Goal: Transaction & Acquisition: Purchase product/service

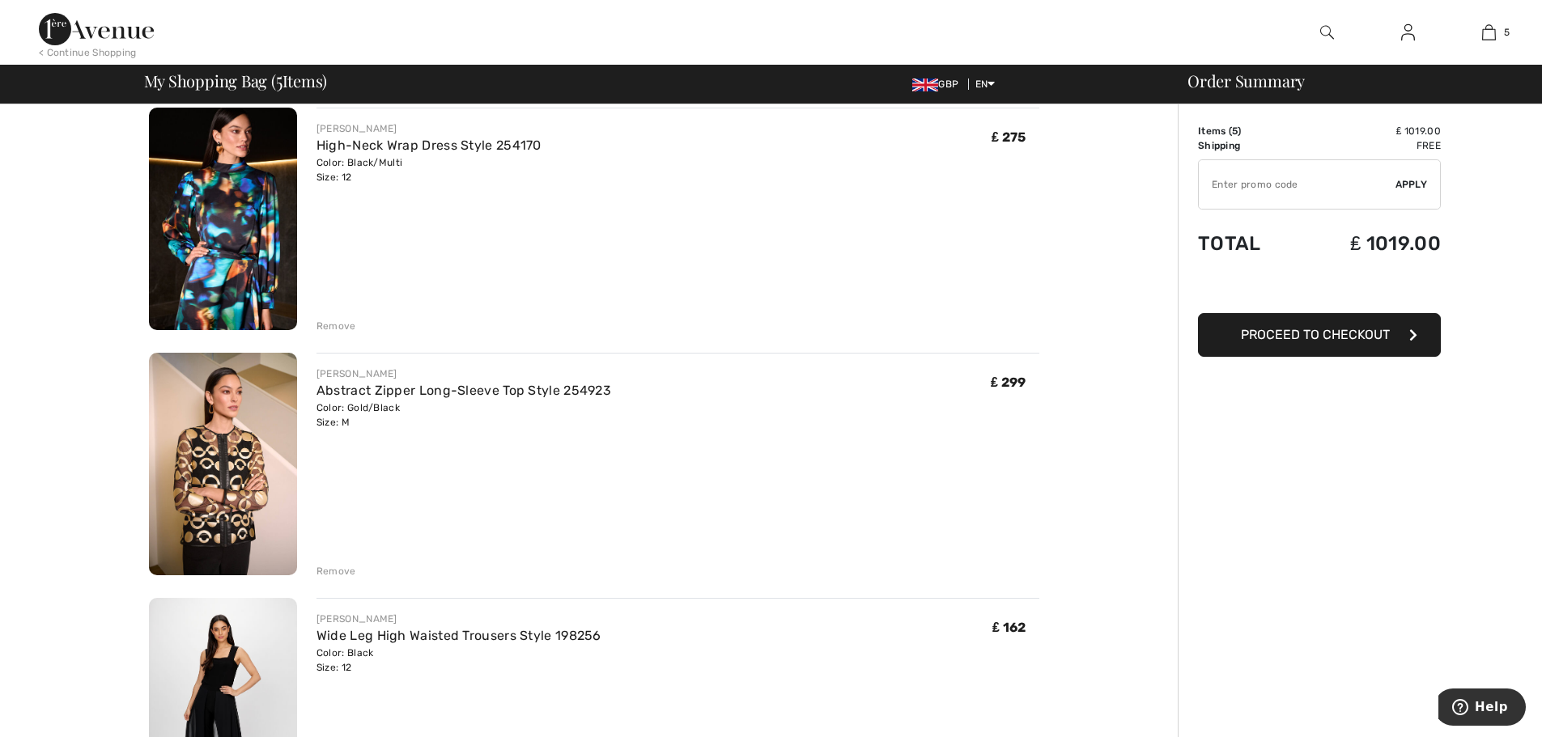
scroll to position [142, 0]
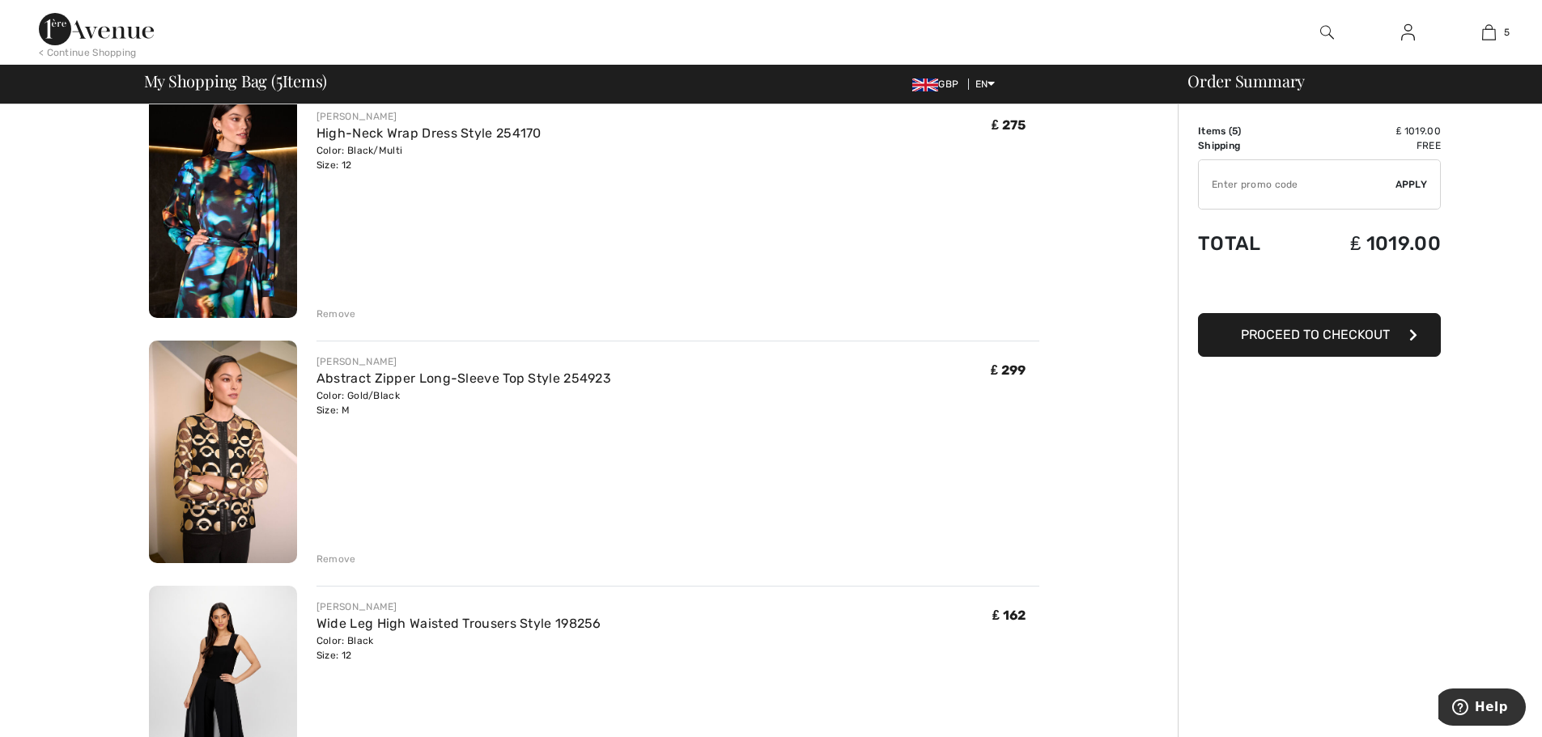
click at [328, 311] on div "Remove" at bounding box center [336, 314] width 40 height 15
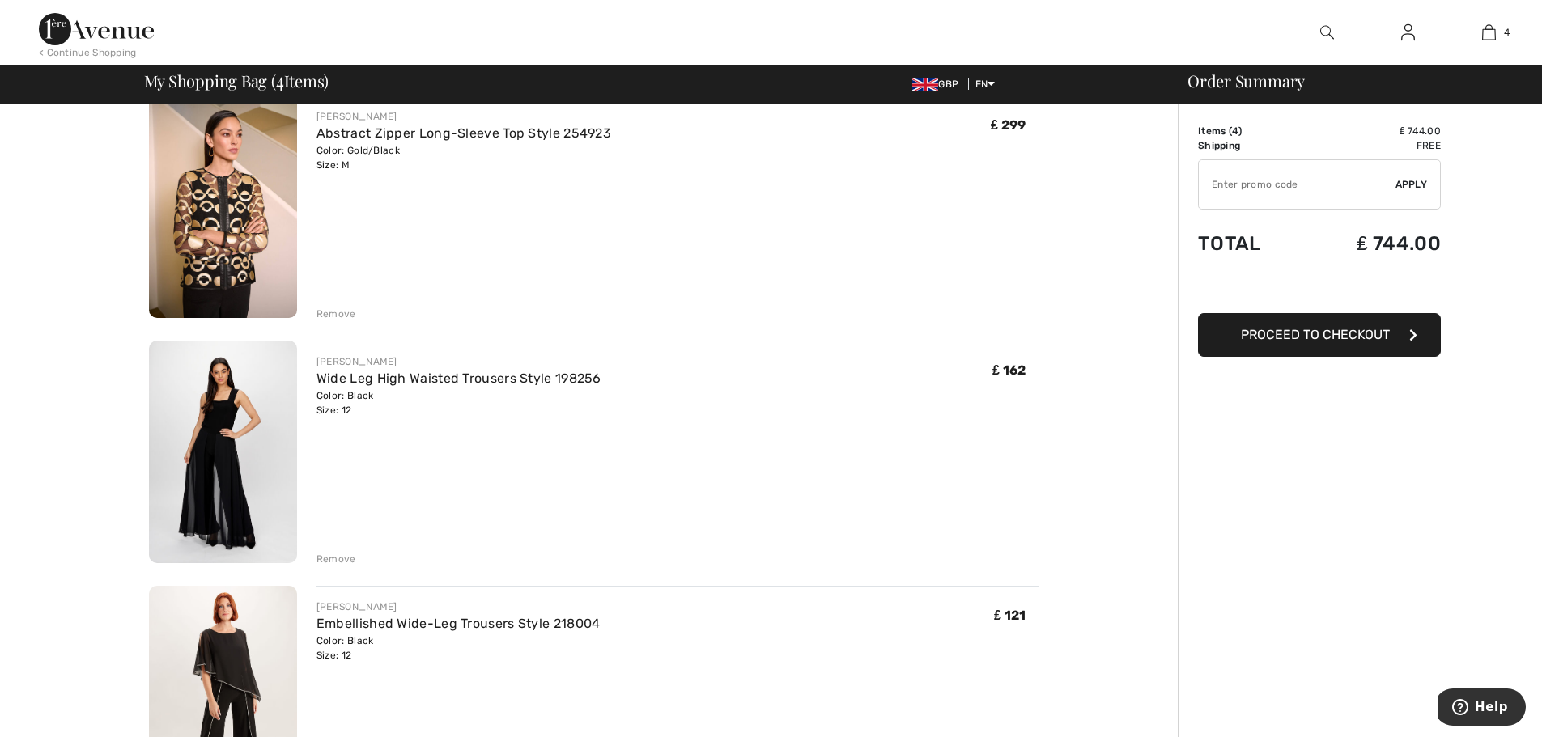
click at [331, 317] on div "Remove" at bounding box center [336, 314] width 40 height 15
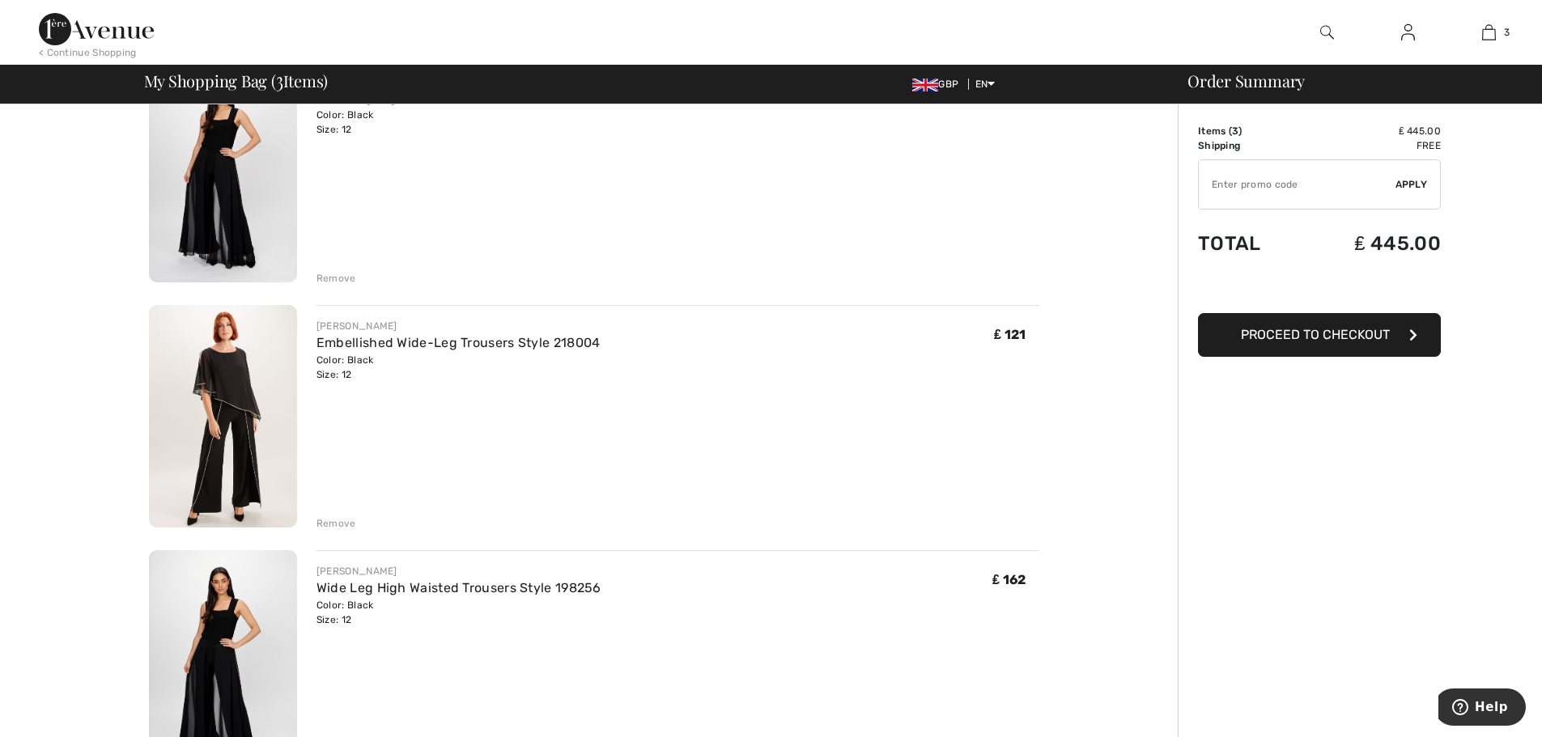
scroll to position [283, 0]
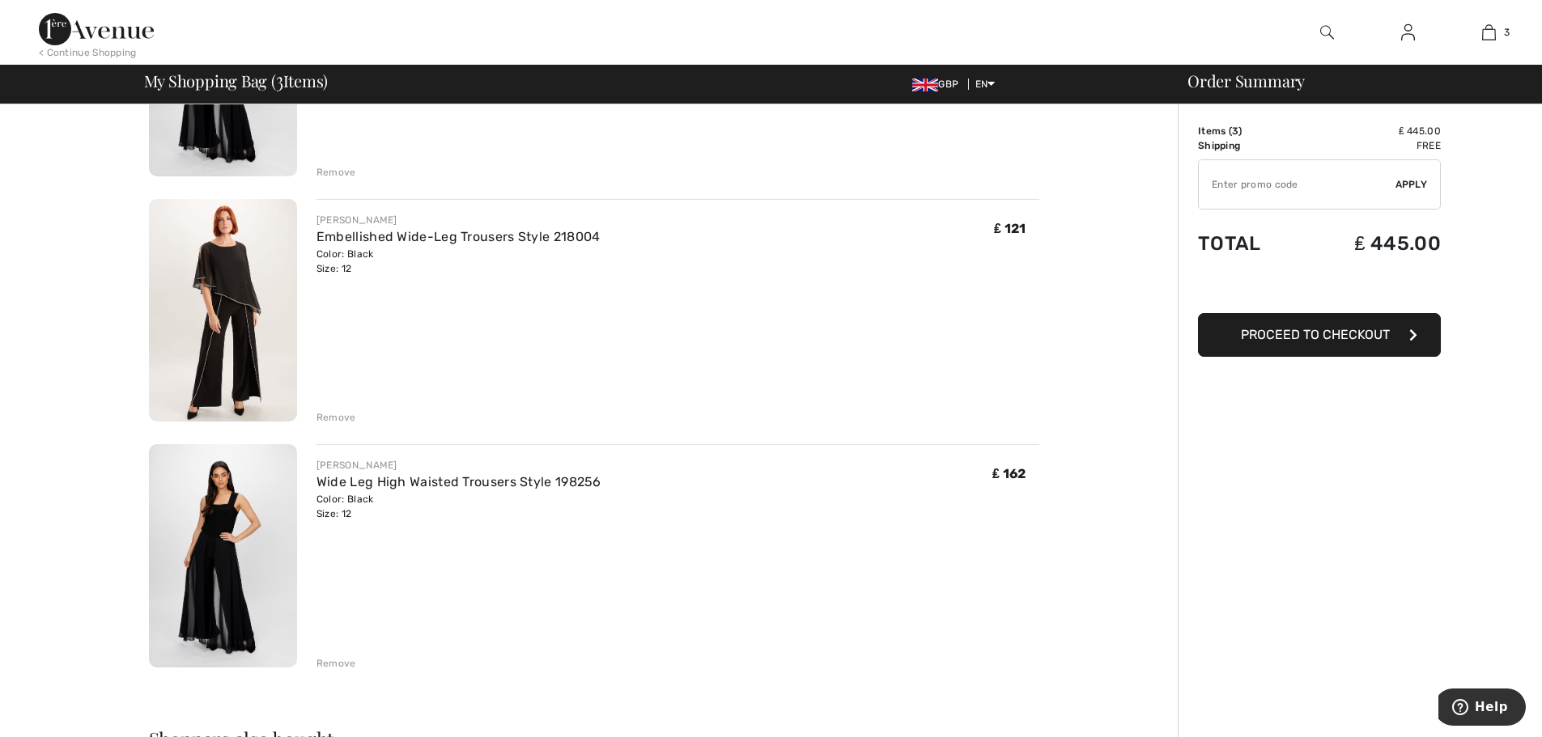
click at [339, 420] on div "Remove" at bounding box center [336, 417] width 40 height 15
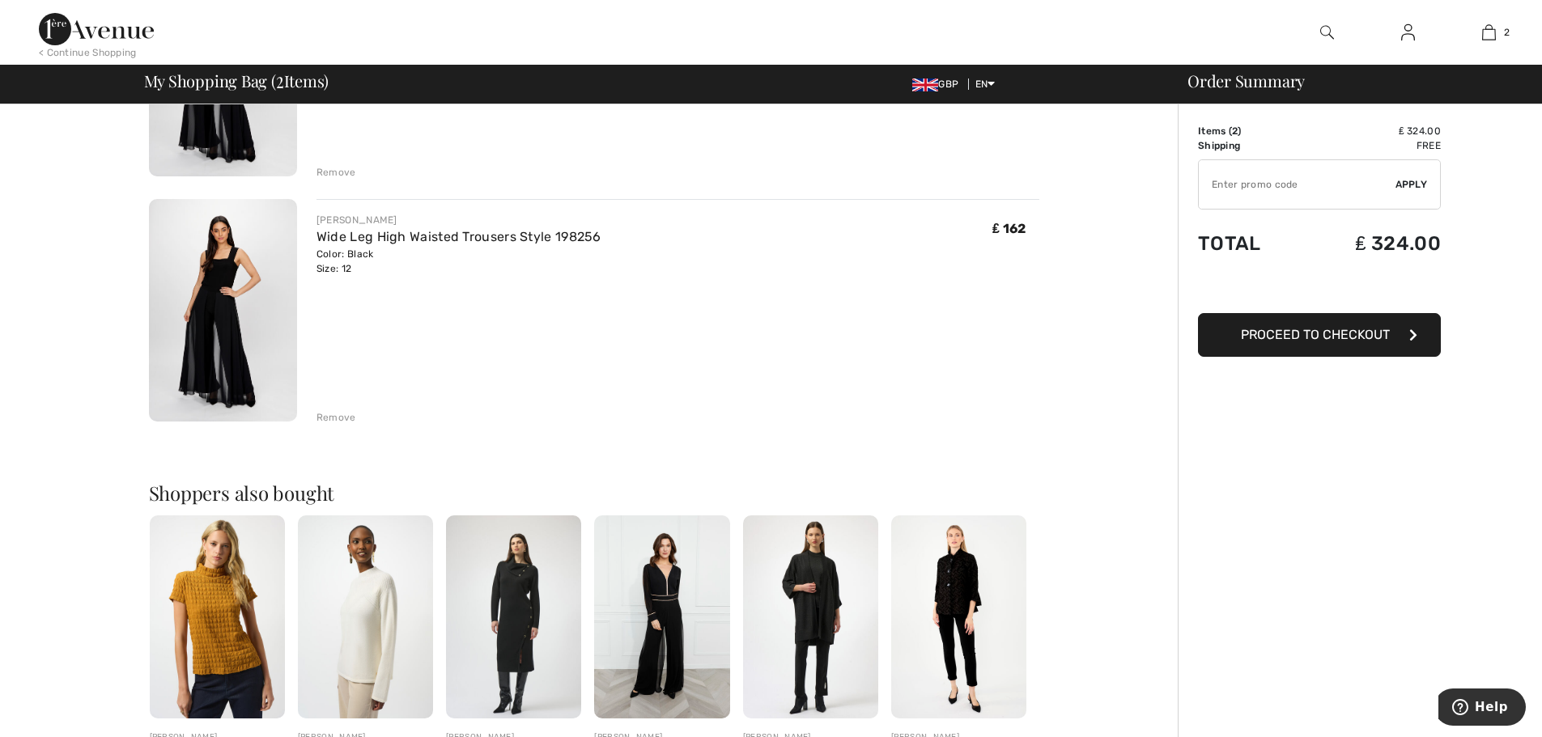
click at [336, 417] on div "Remove" at bounding box center [336, 417] width 40 height 15
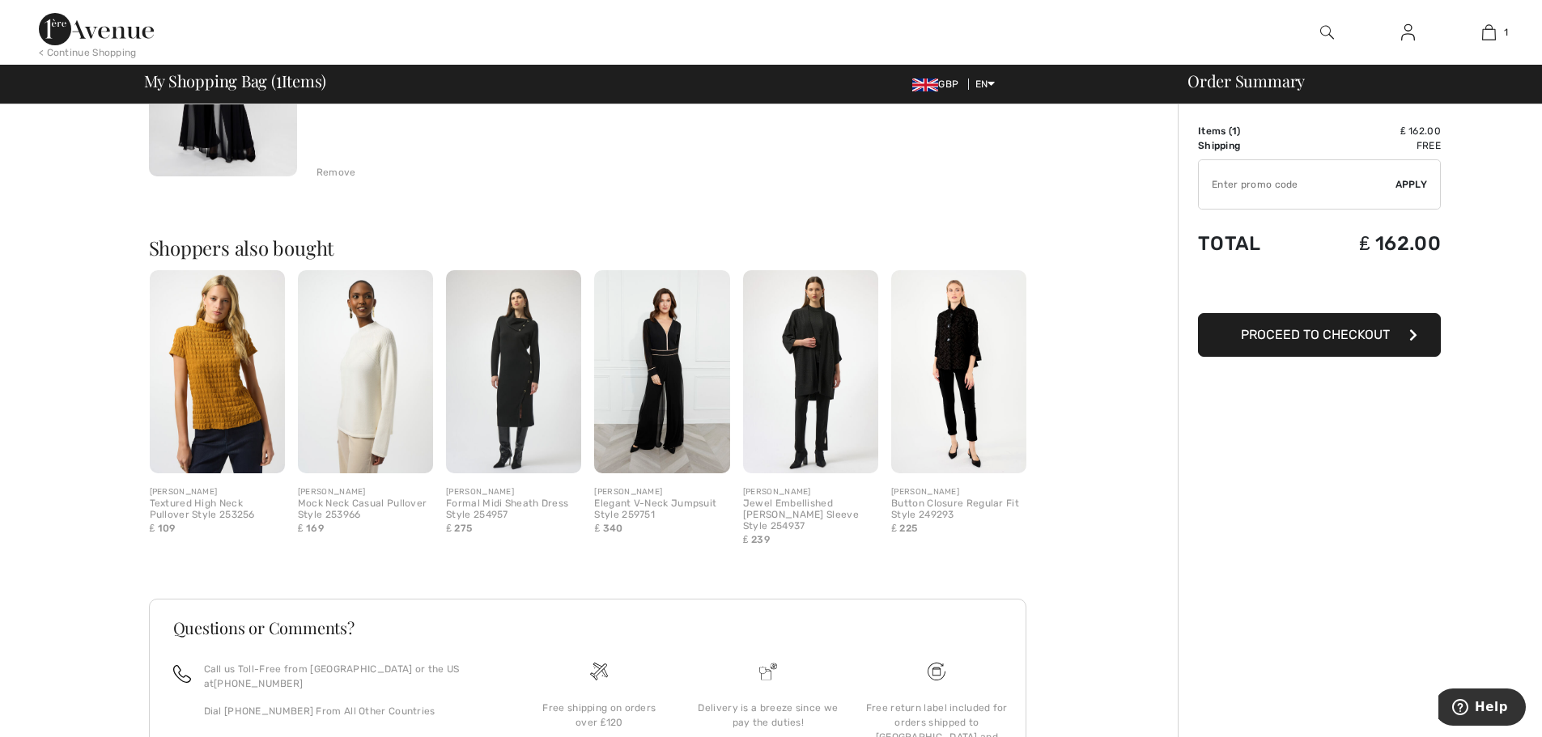
click at [1330, 329] on span "Proceed to Checkout" at bounding box center [1315, 334] width 149 height 15
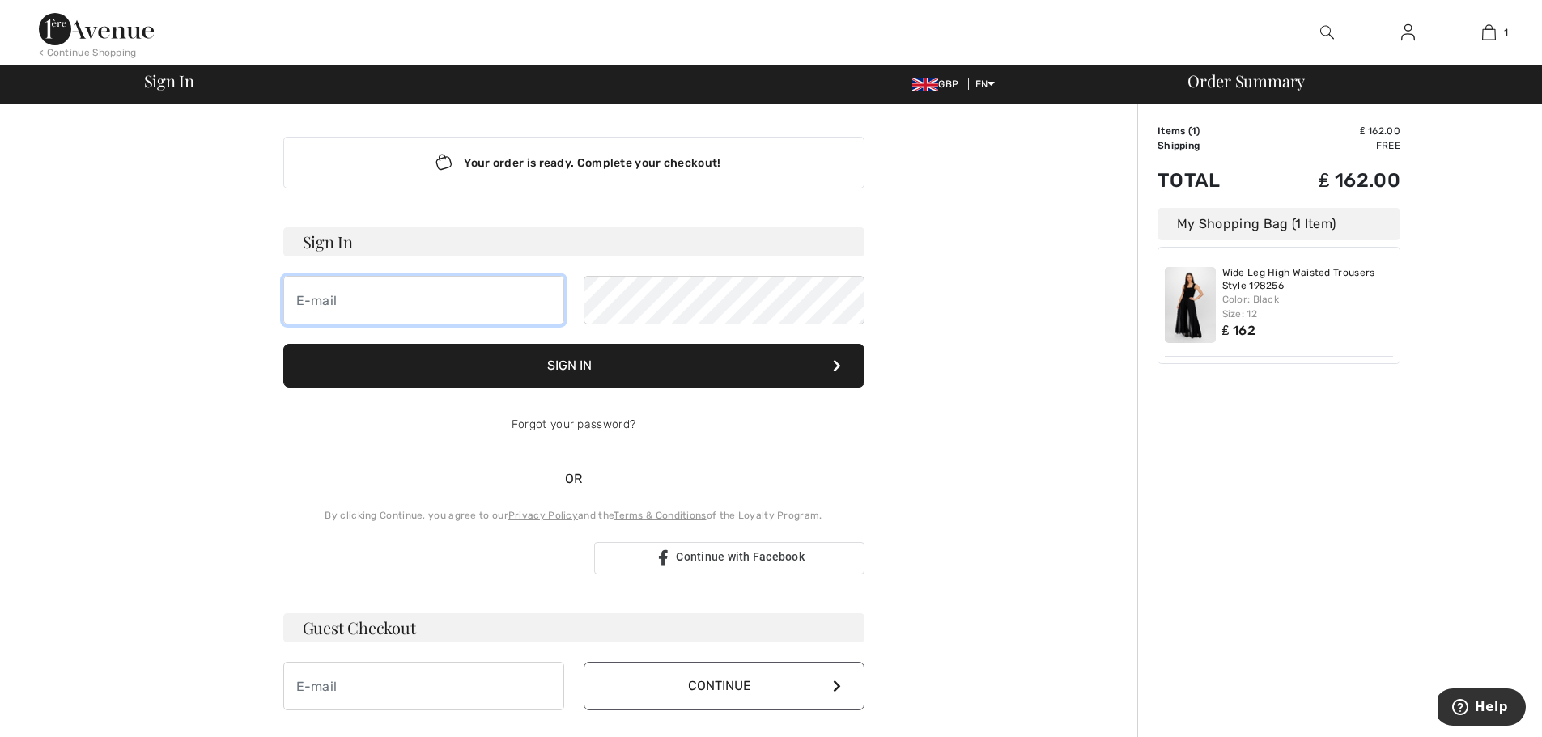
click at [368, 283] on input "email" at bounding box center [423, 300] width 281 height 49
type input "chrissue@talktalk.net"
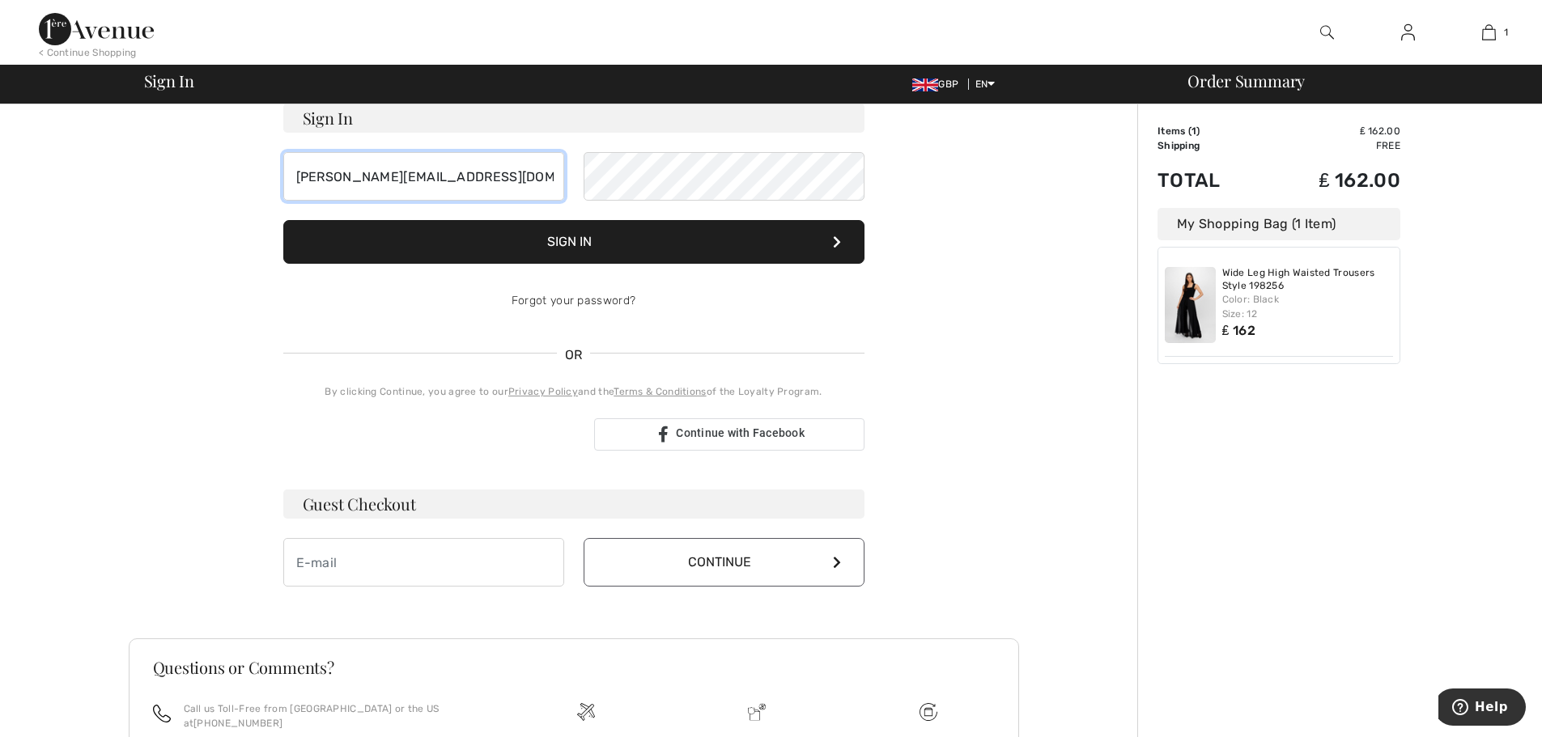
scroll to position [142, 0]
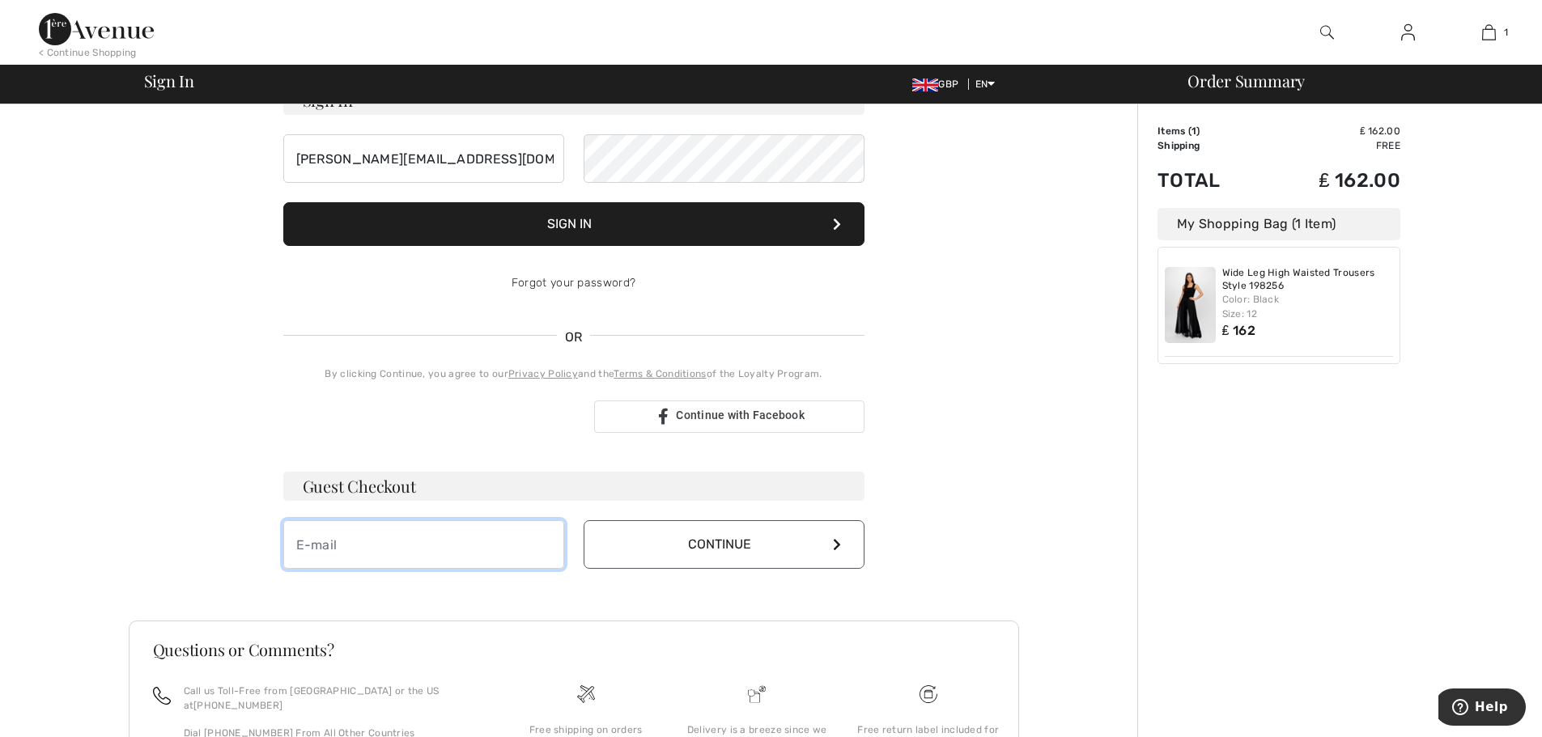
click at [354, 537] on input "email" at bounding box center [423, 544] width 281 height 49
click at [517, 542] on input "email" at bounding box center [423, 544] width 281 height 49
type input "chrissue@talktalk.net"
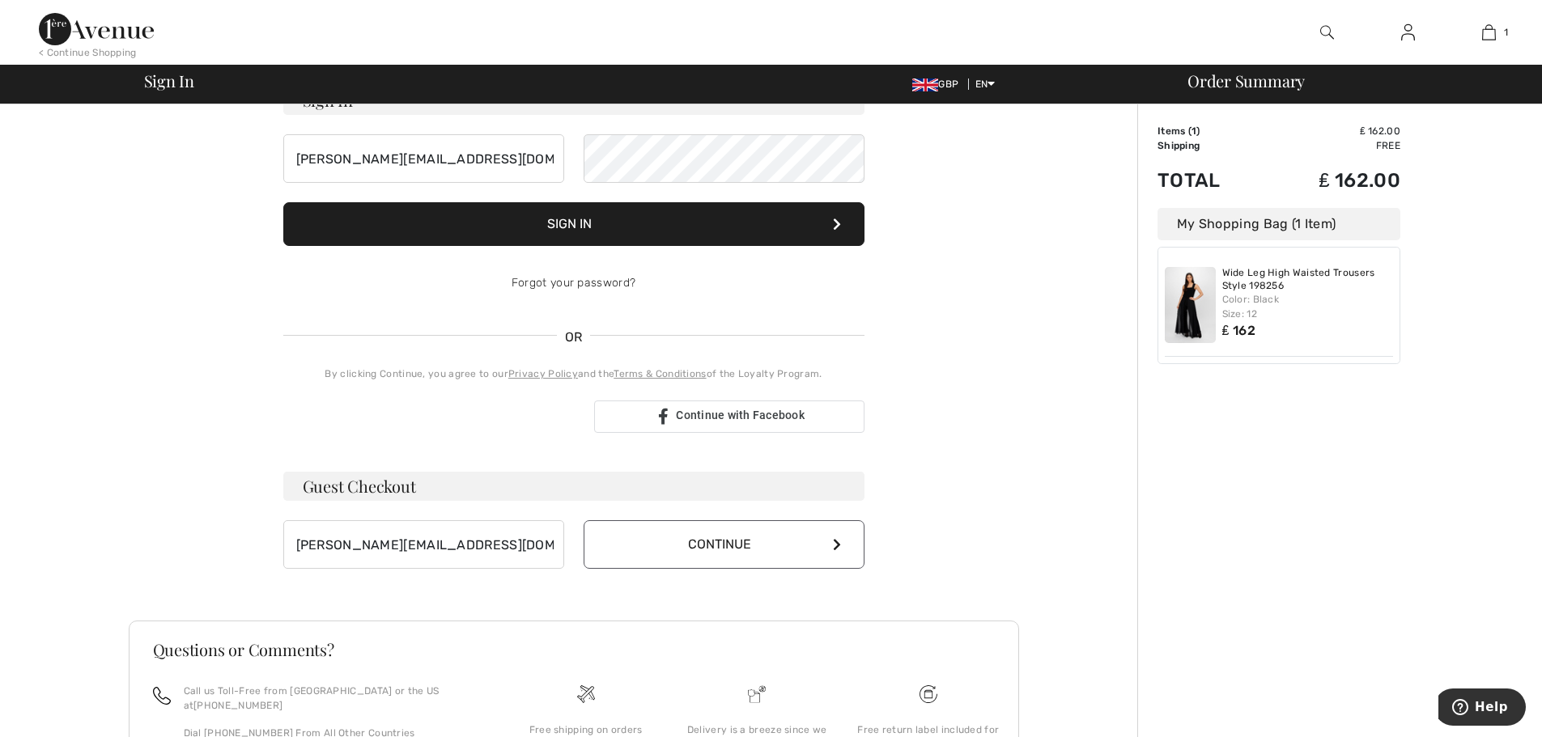
click at [829, 546] on button "Continue" at bounding box center [723, 544] width 281 height 49
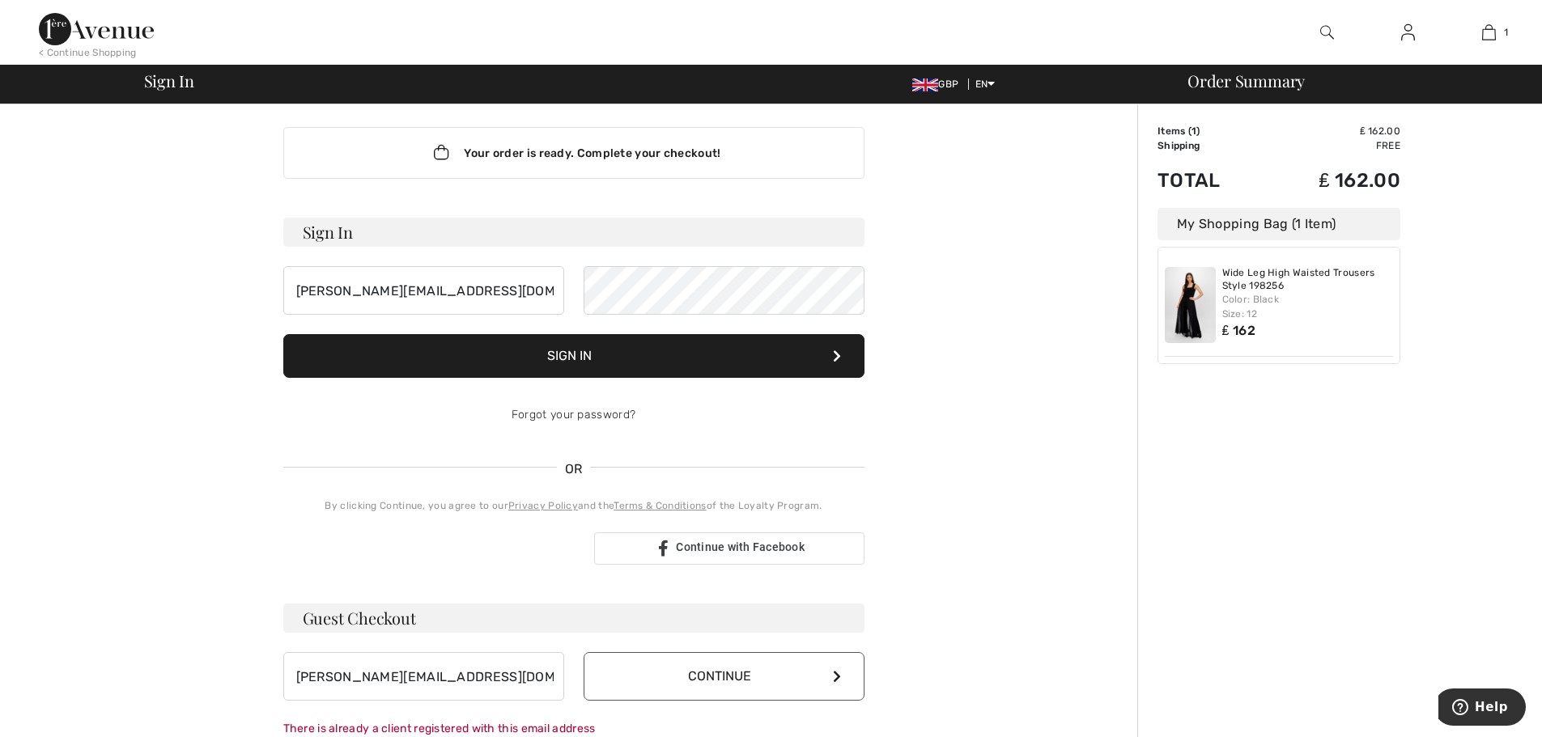
scroll to position [0, 0]
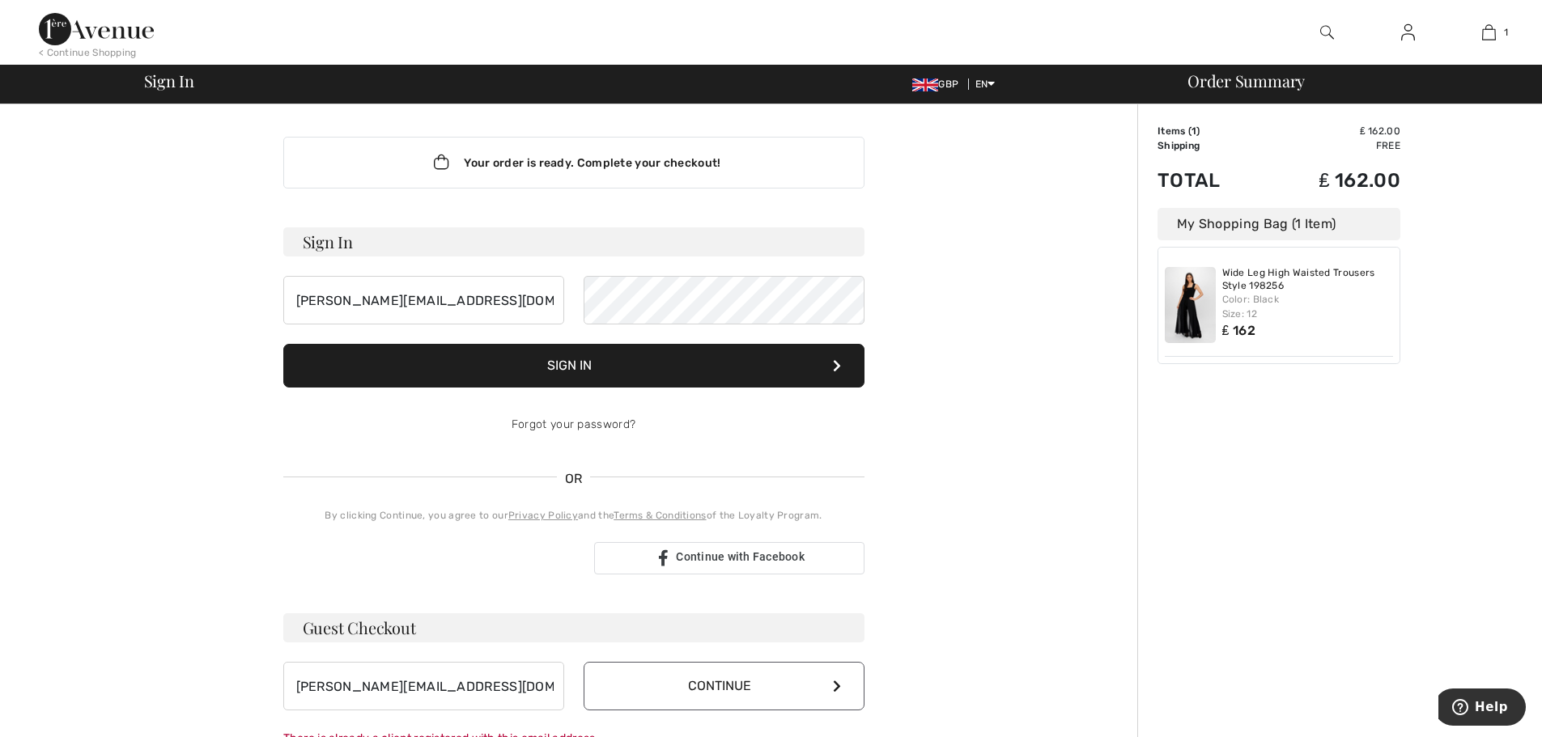
click at [366, 244] on h3 "Sign In" at bounding box center [573, 241] width 581 height 29
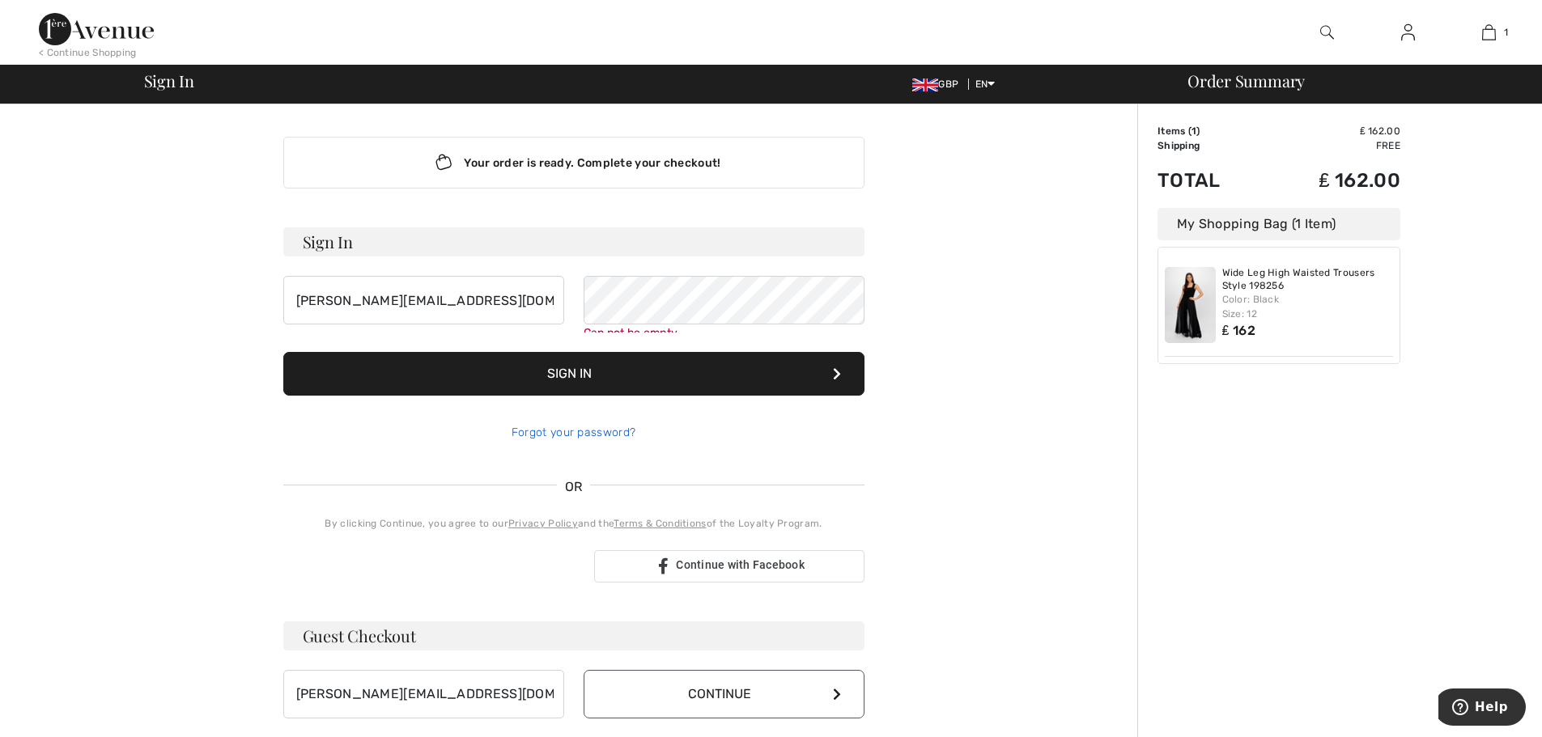
click at [602, 426] on div "Forgot your password?" at bounding box center [573, 433] width 581 height 49
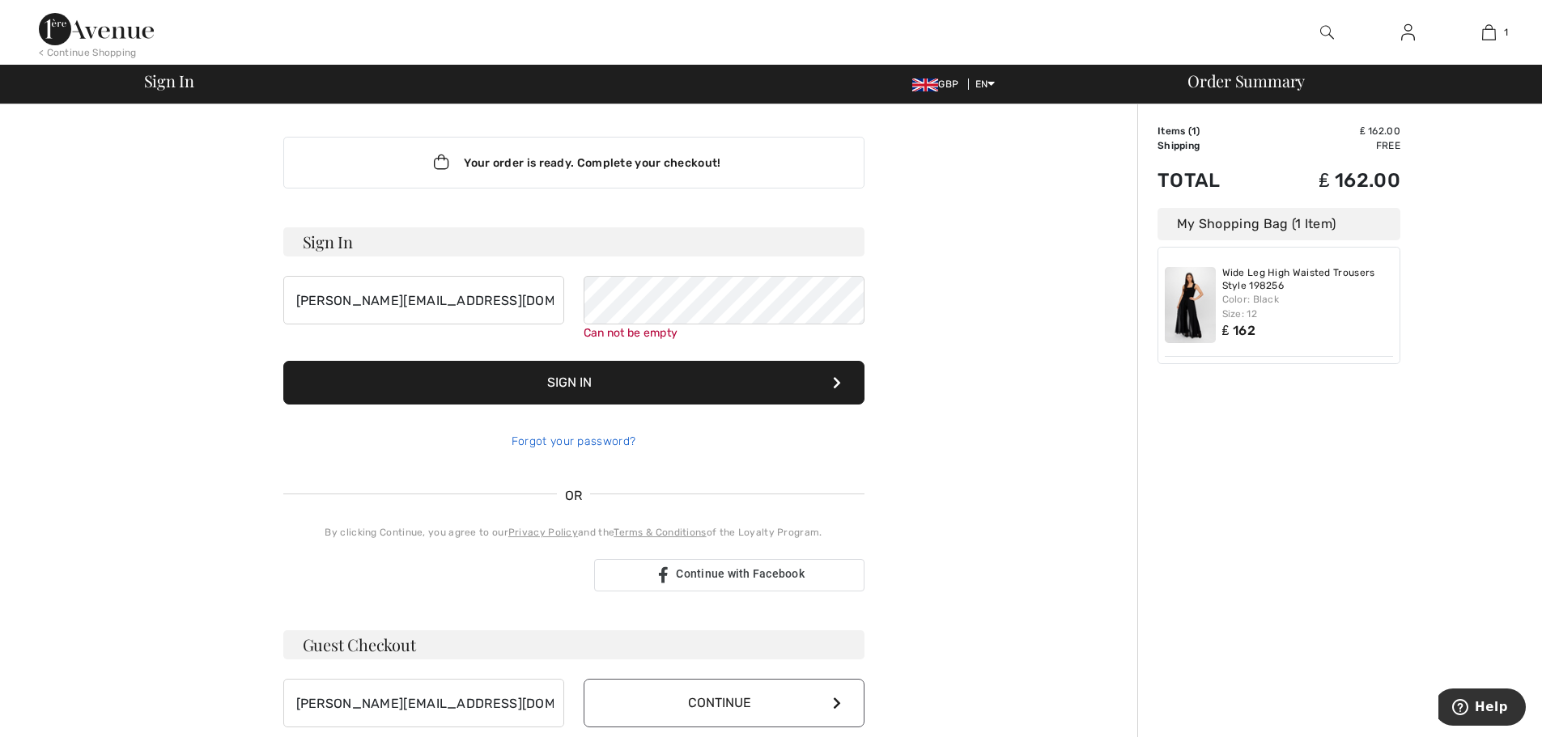
click at [578, 442] on link "Forgot your password?" at bounding box center [573, 442] width 124 height 14
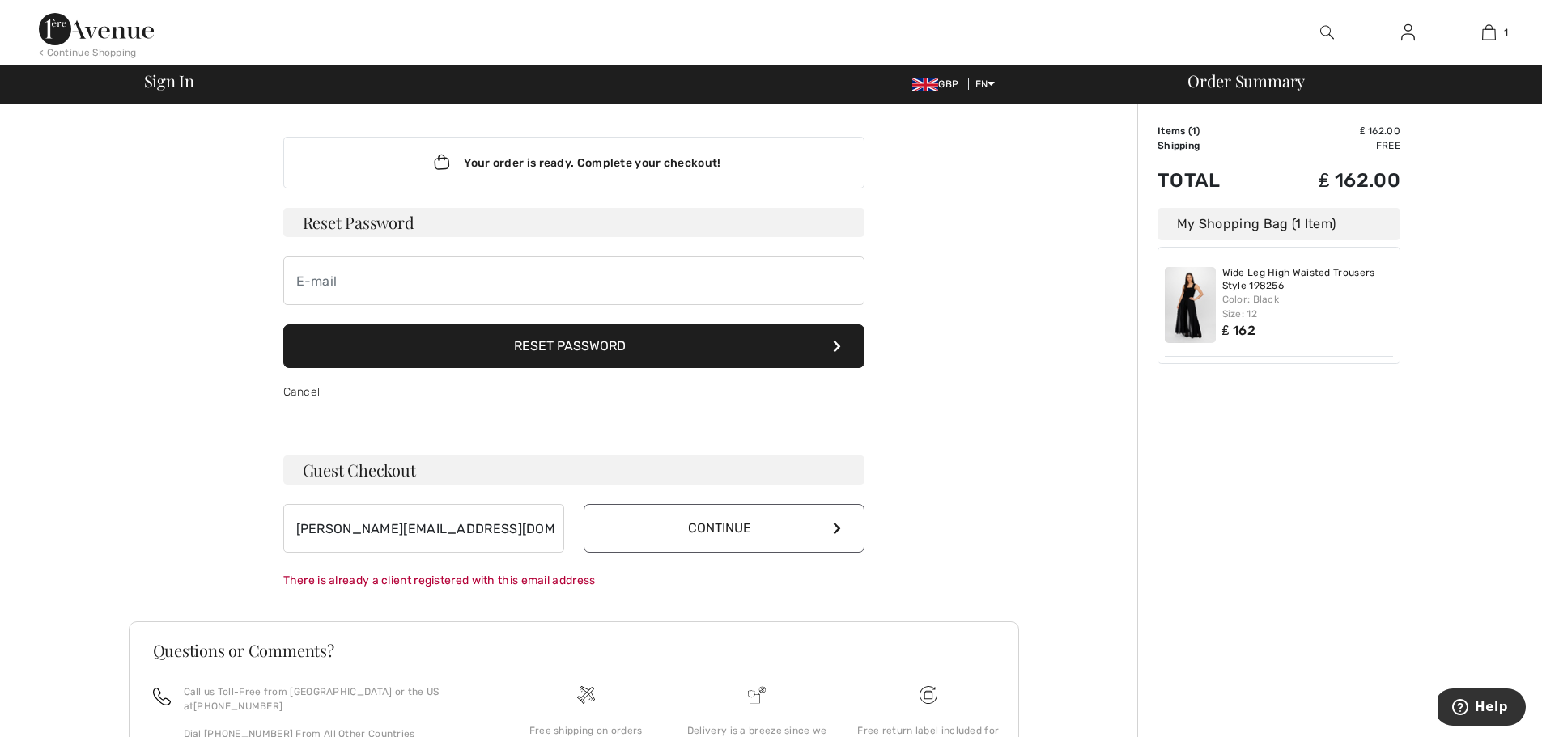
click at [544, 343] on button "Reset Password" at bounding box center [573, 347] width 581 height 44
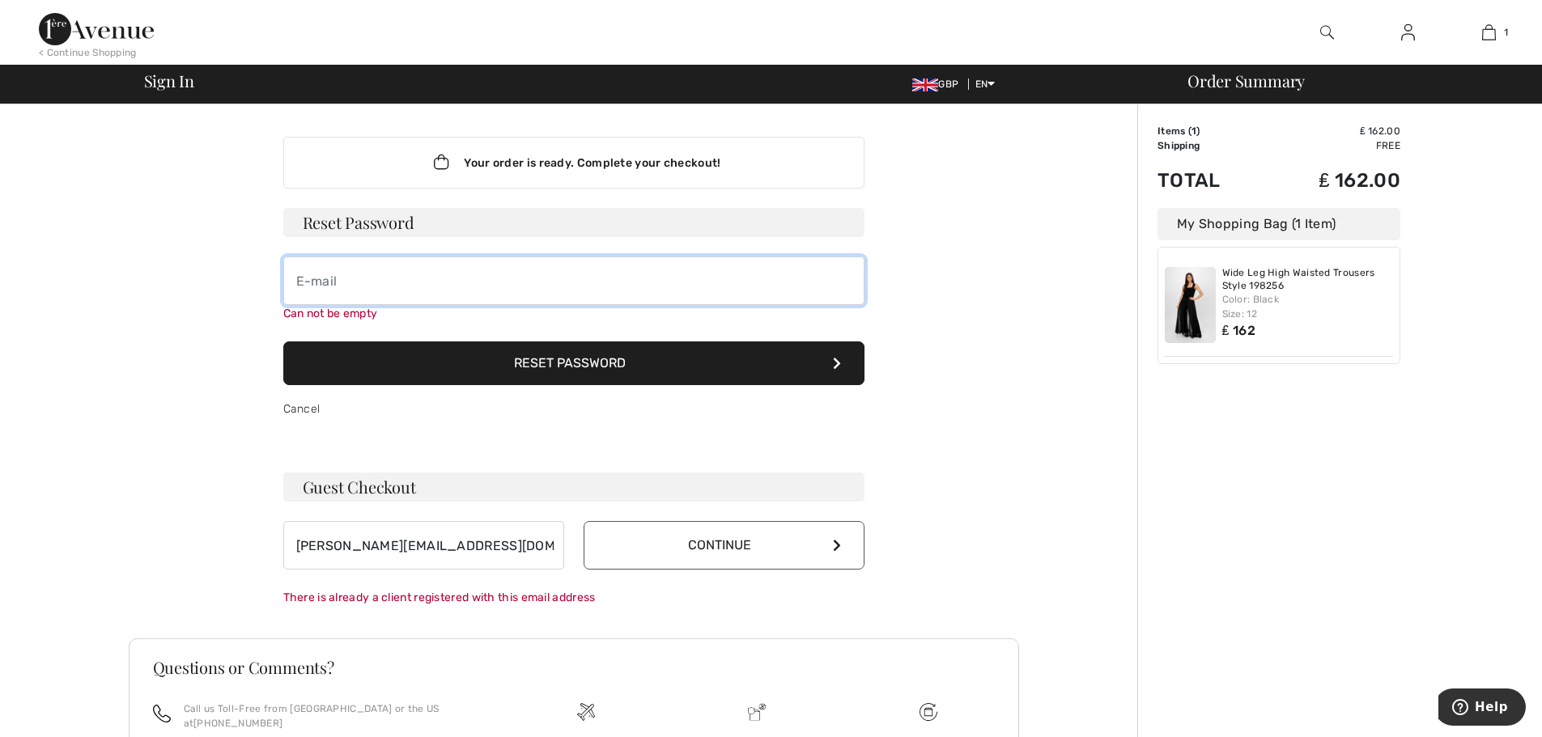
click at [410, 270] on input "email" at bounding box center [573, 281] width 581 height 49
type input "Mollie!no4"
click at [552, 353] on button "Reset Password" at bounding box center [573, 364] width 581 height 44
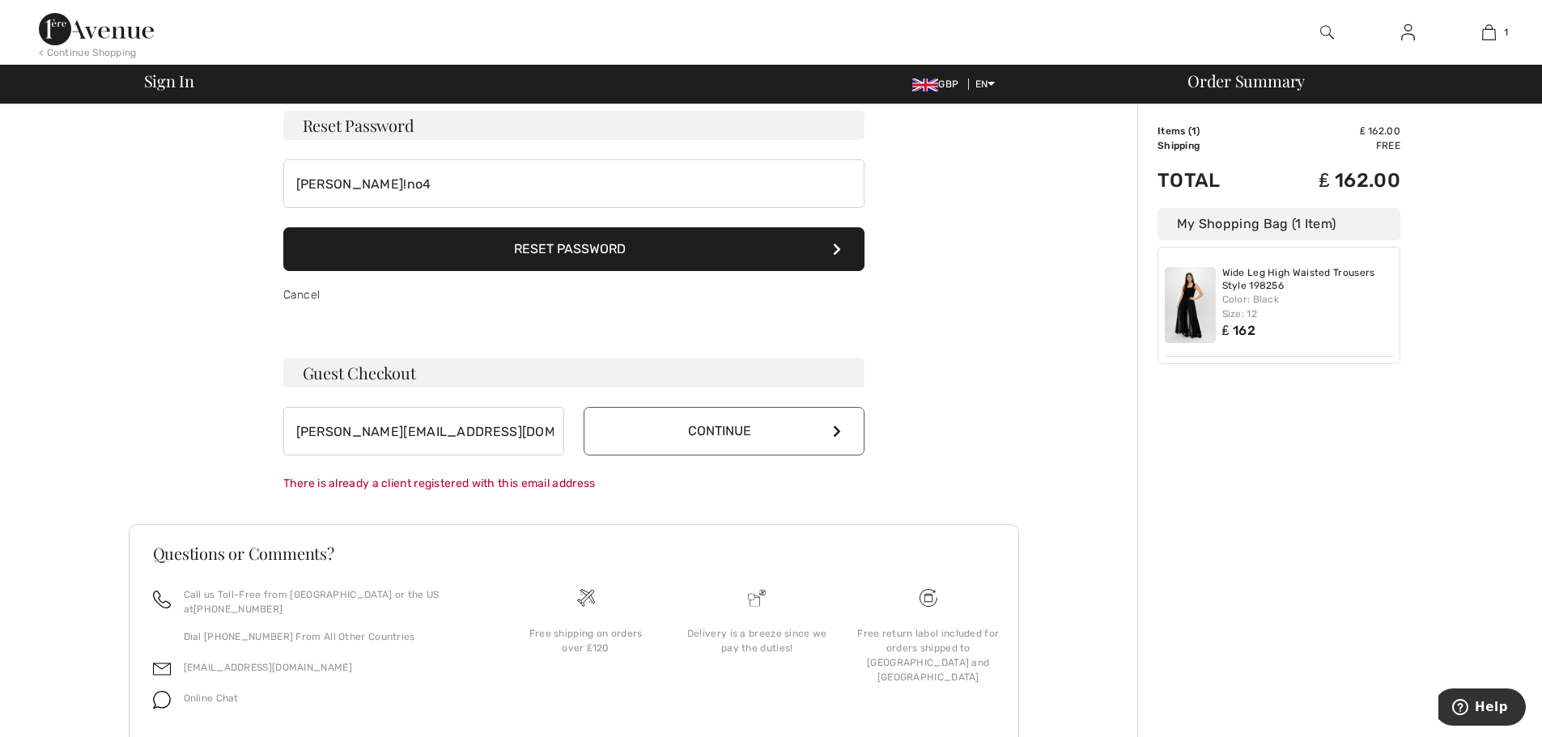
scroll to position [101, 0]
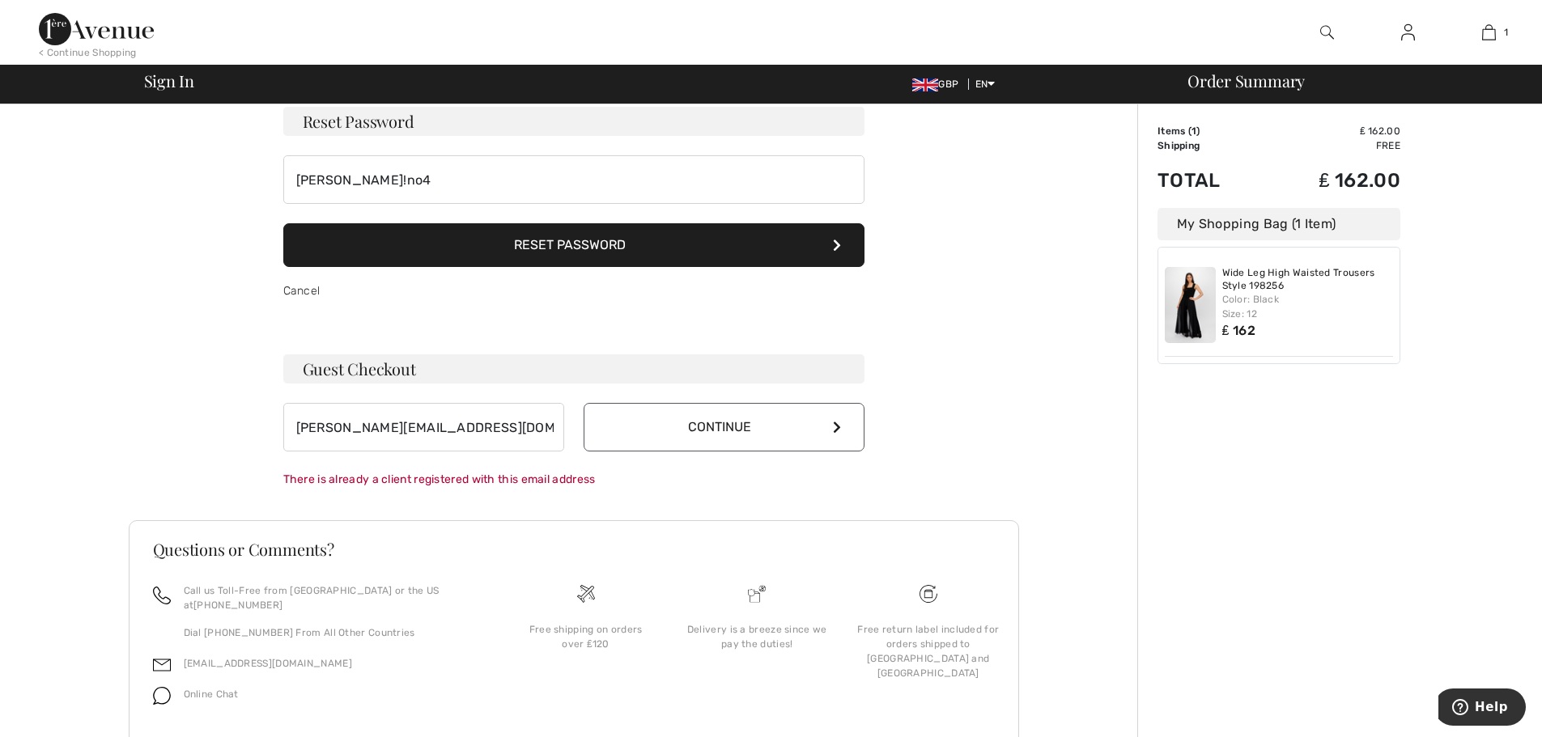
click at [737, 429] on button "Continue" at bounding box center [723, 427] width 281 height 49
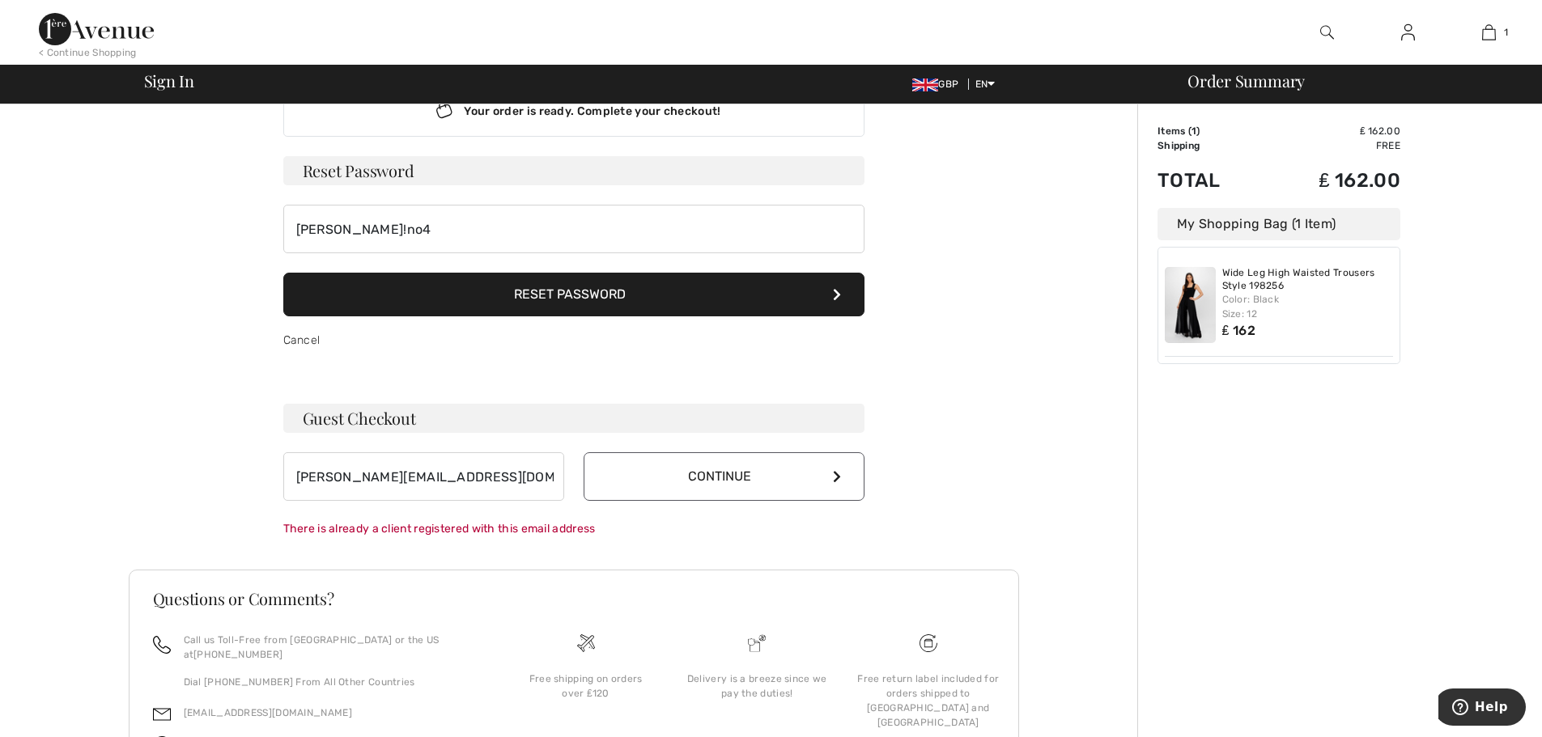
scroll to position [0, 0]
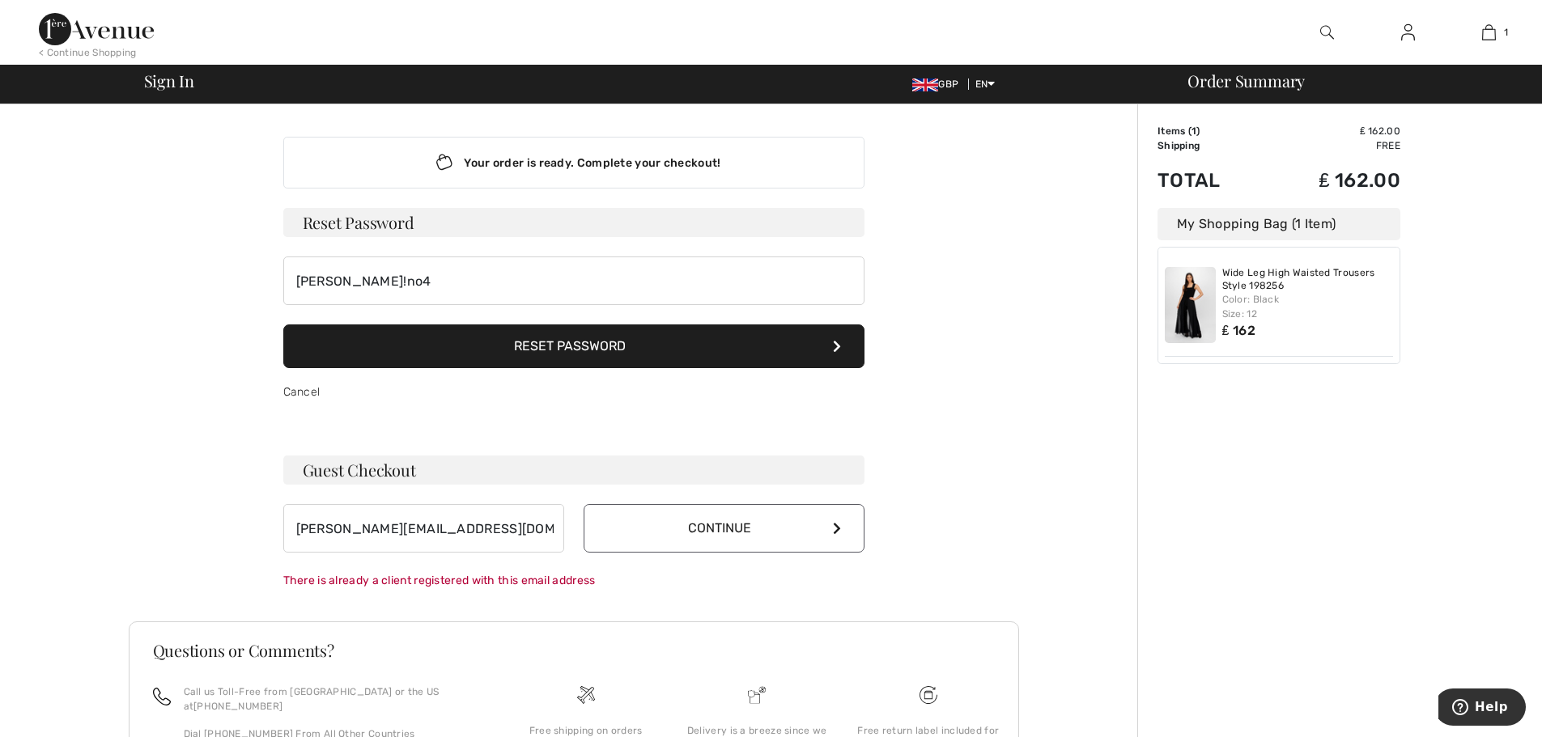
click at [570, 344] on button "Reset Password" at bounding box center [573, 347] width 581 height 44
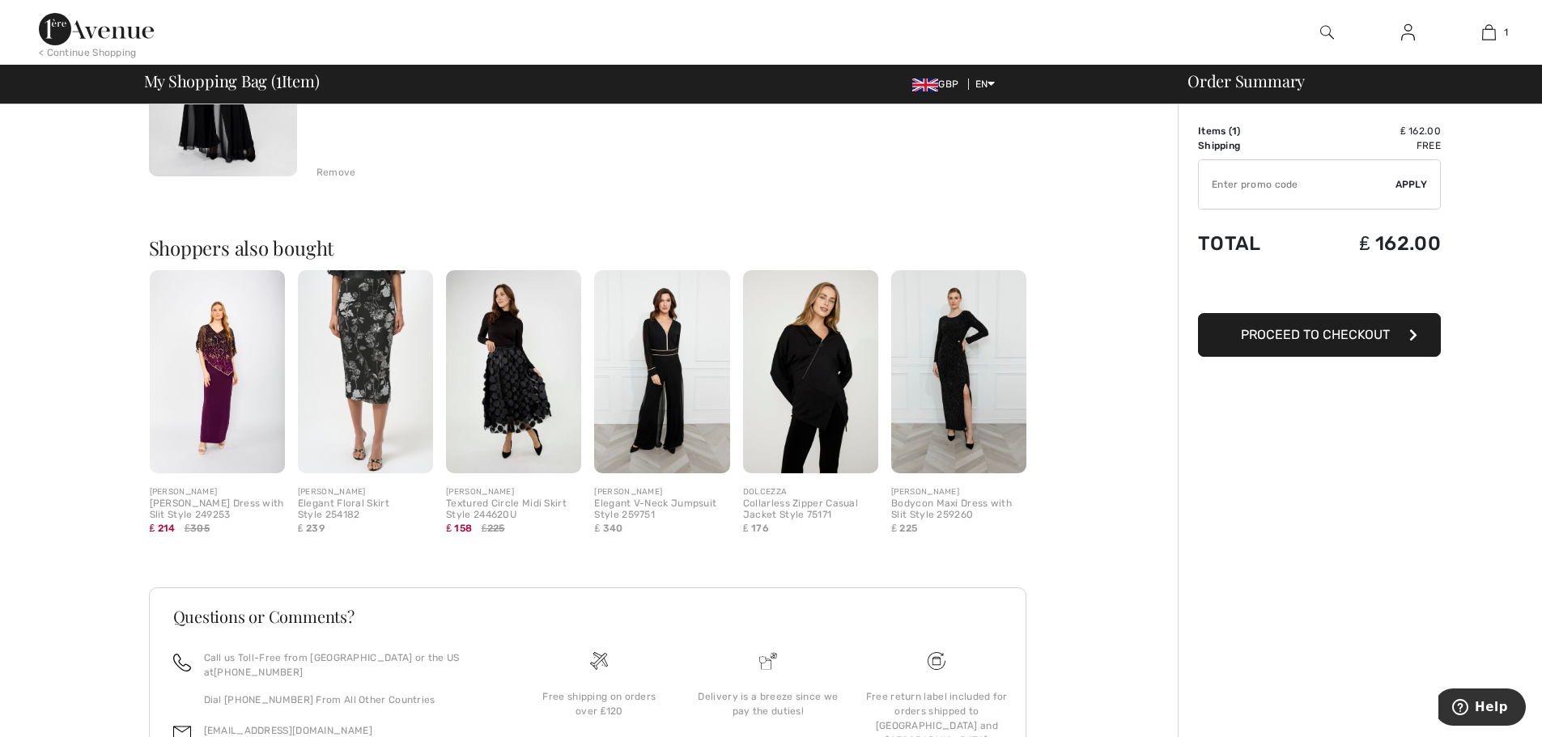
click at [1285, 338] on span "Proceed to Checkout" at bounding box center [1315, 334] width 149 height 15
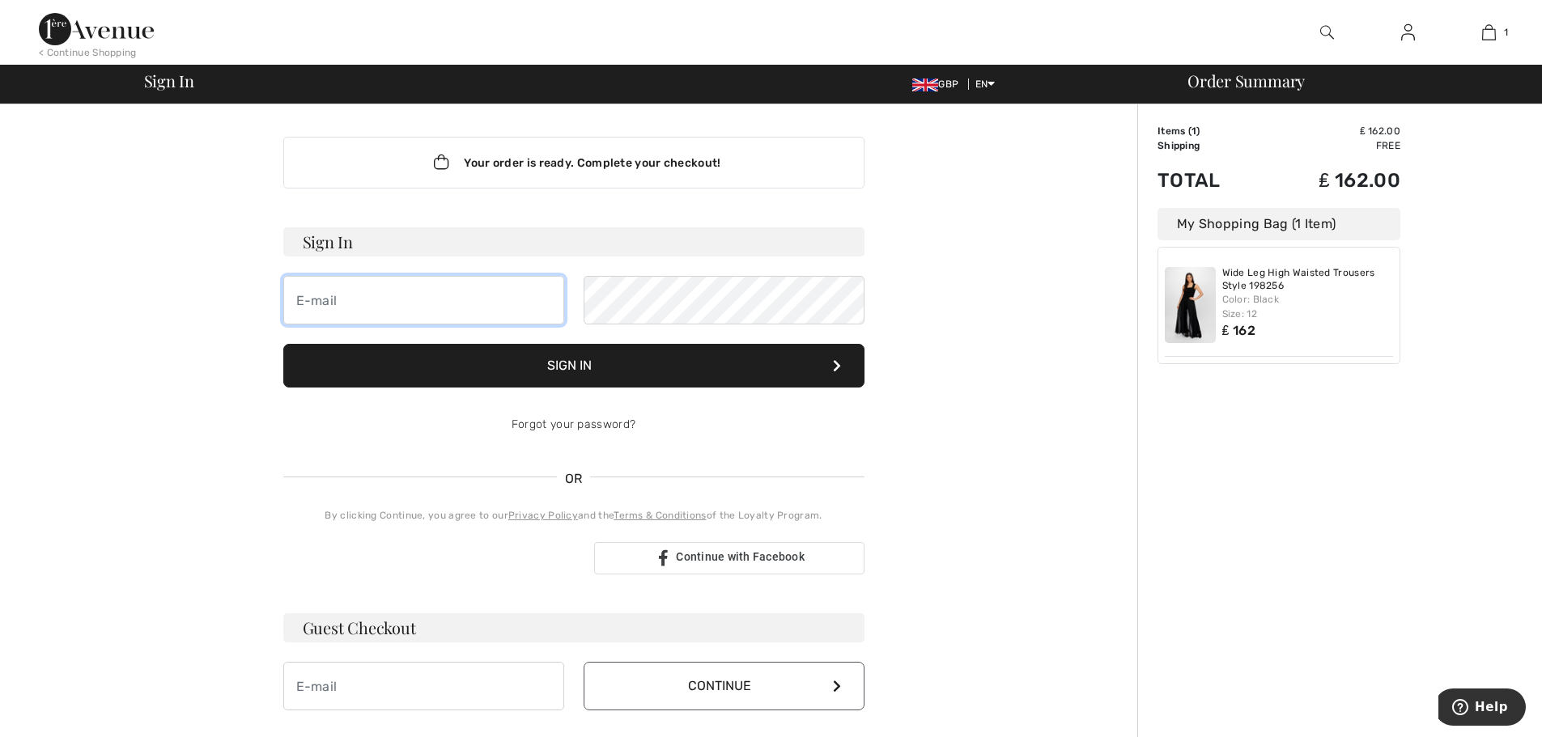
click at [378, 295] on input "email" at bounding box center [423, 300] width 281 height 49
type input "chrissue@talktalk.net"
click at [588, 356] on button "Sign In" at bounding box center [573, 366] width 581 height 44
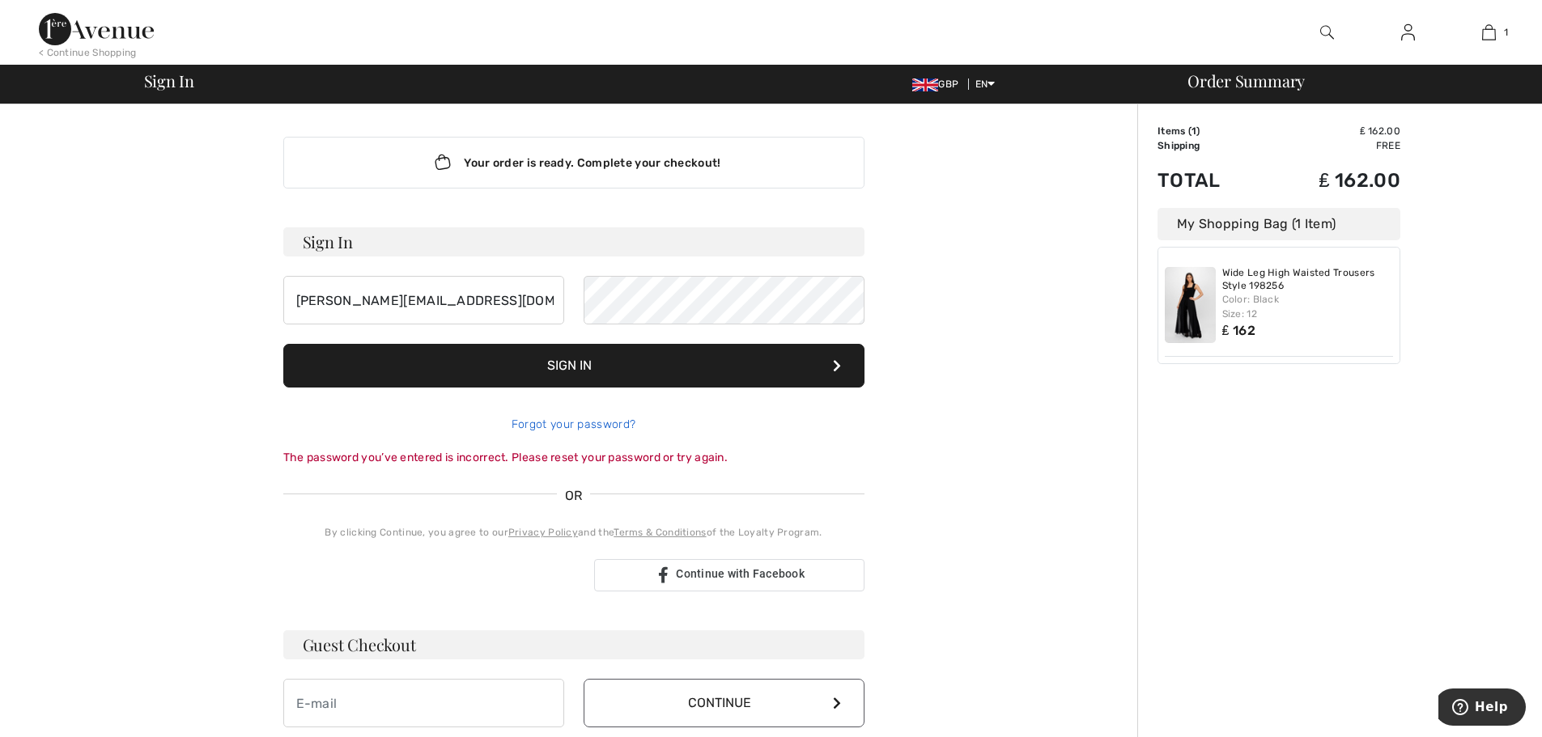
click at [575, 426] on link "Forgot your password?" at bounding box center [573, 425] width 124 height 14
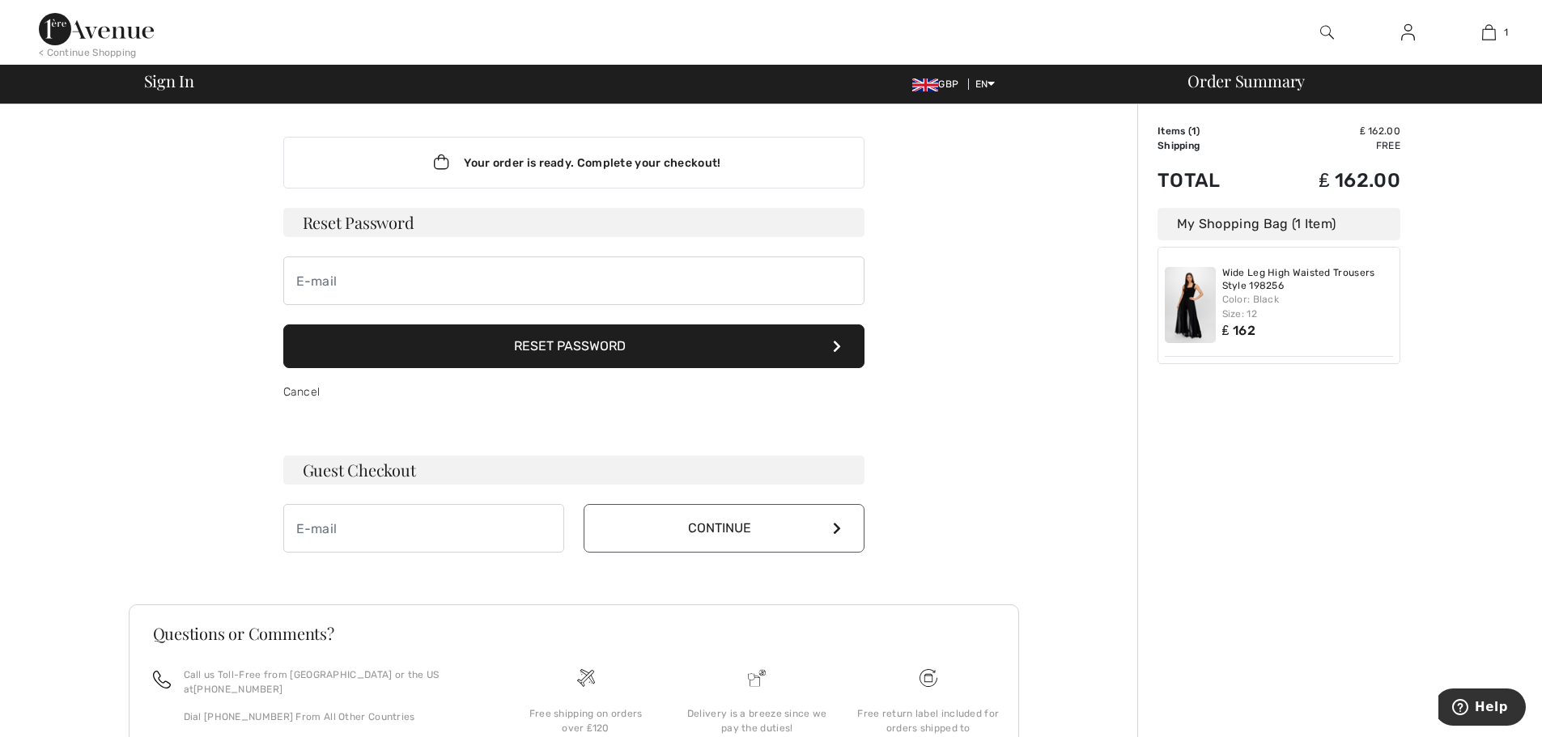
click at [607, 343] on button "Reset Password" at bounding box center [573, 347] width 581 height 44
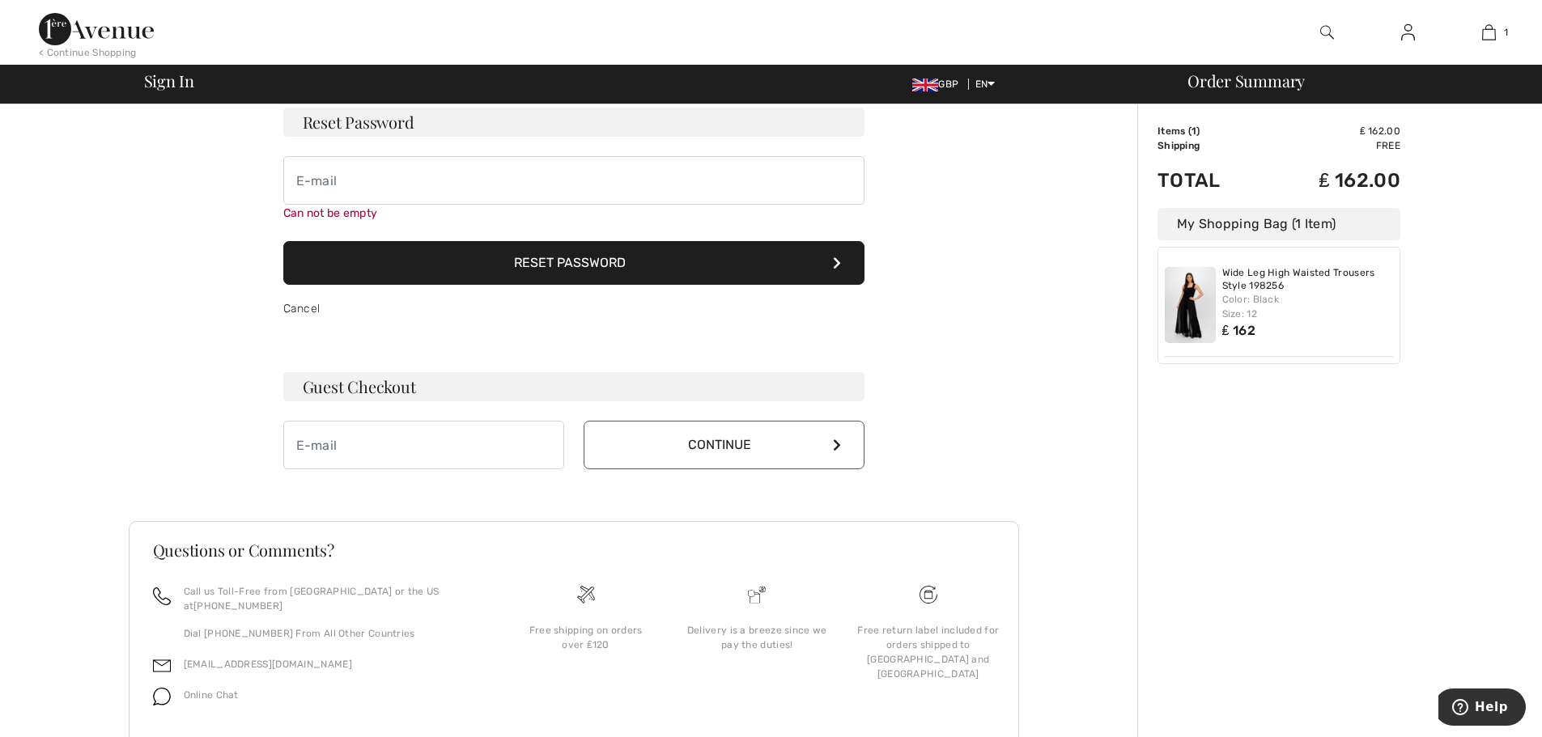
scroll to position [127, 0]
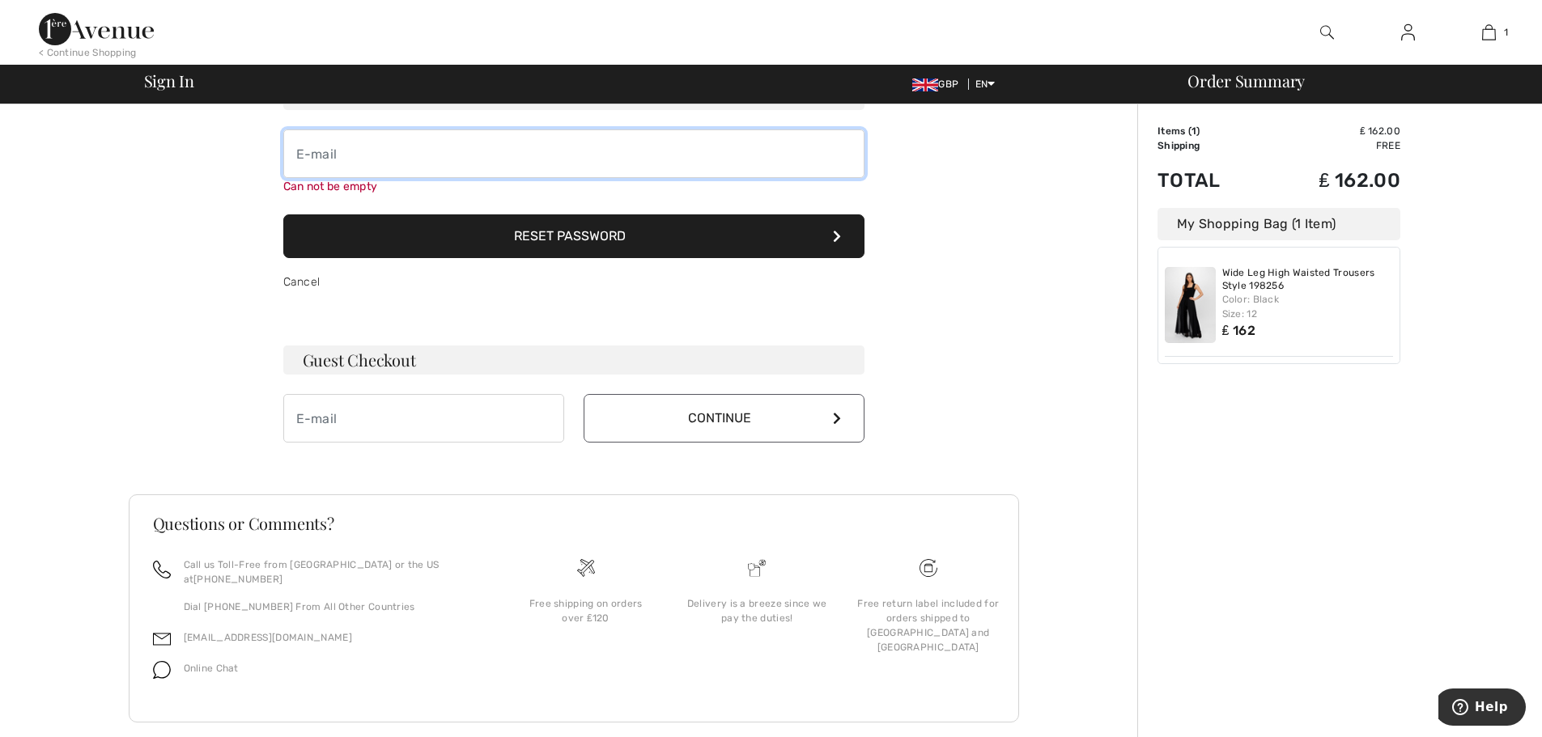
click at [441, 157] on input "email" at bounding box center [573, 153] width 581 height 49
type input "Mollie!no4"
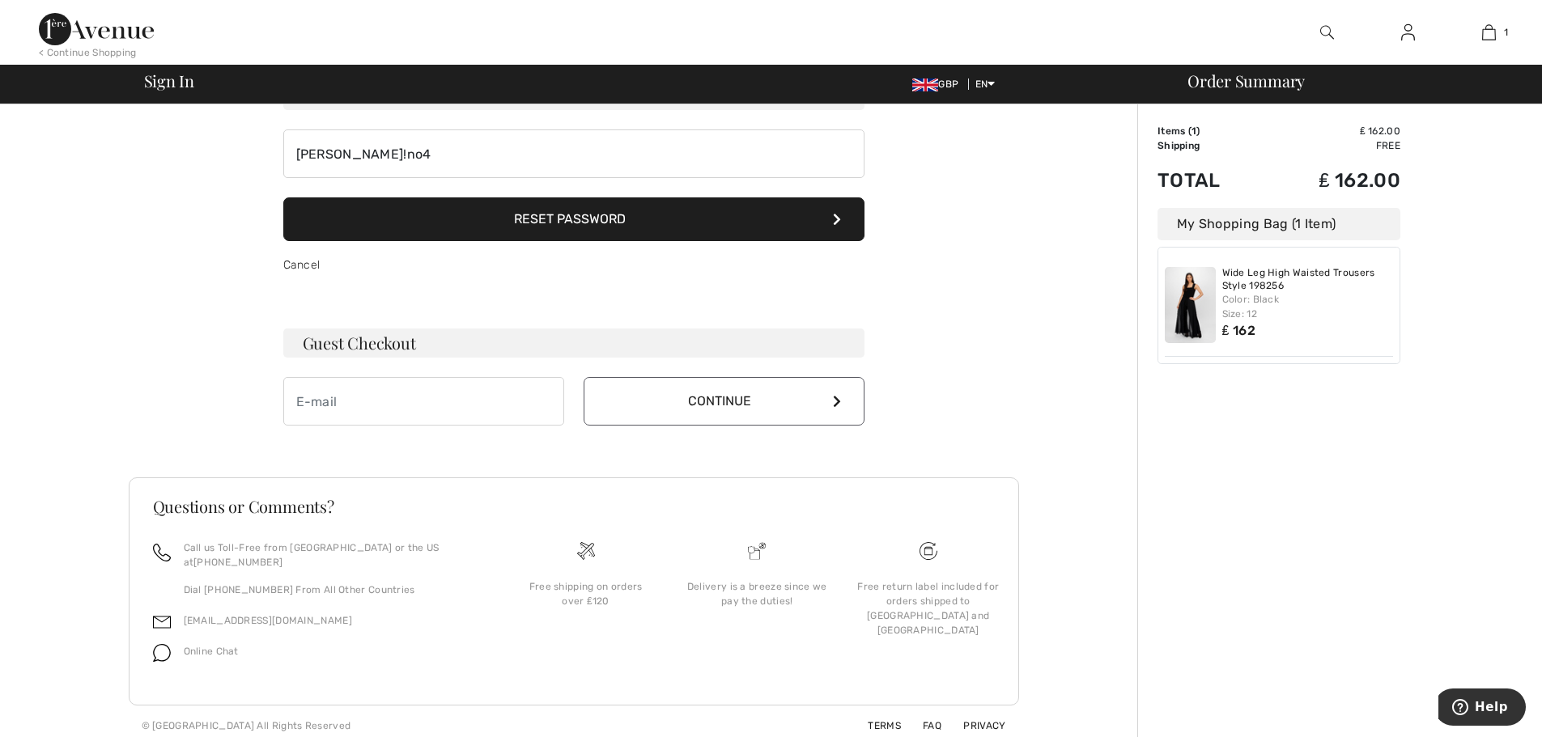
click at [562, 235] on button "Reset Password" at bounding box center [573, 219] width 581 height 44
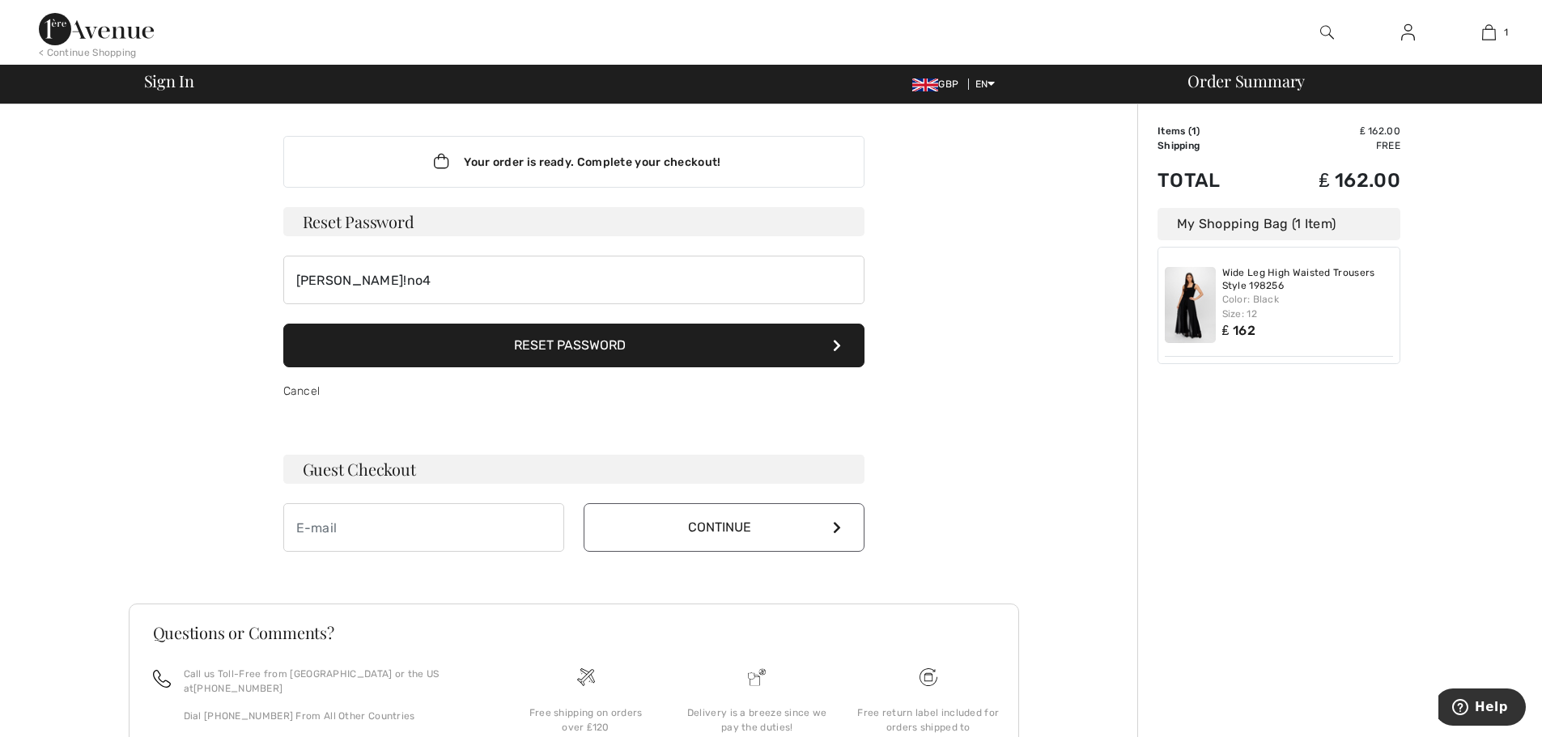
scroll to position [0, 0]
click at [615, 347] on button "Reset Password" at bounding box center [573, 347] width 581 height 44
click at [718, 528] on button "Continue" at bounding box center [723, 528] width 281 height 49
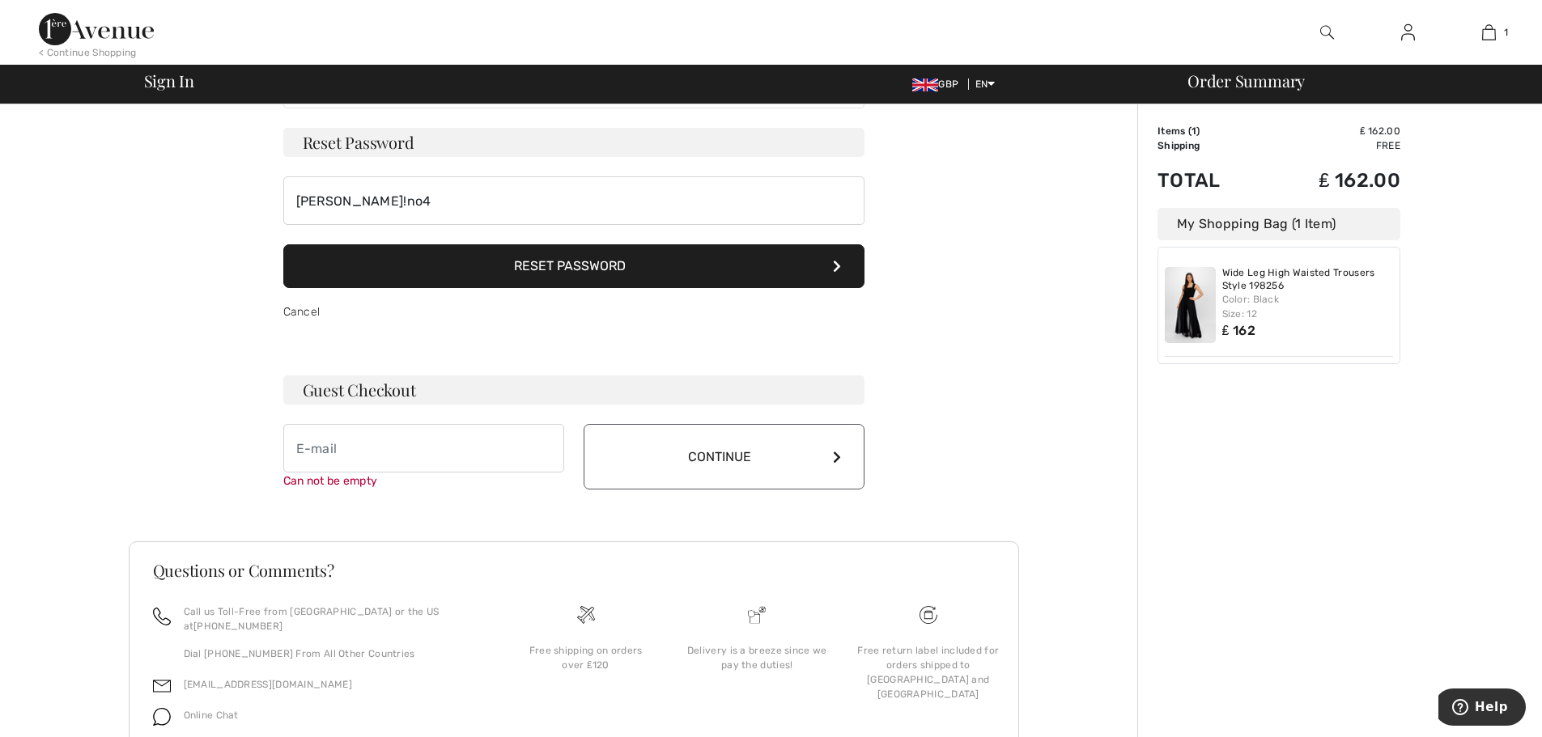
scroll to position [138, 0]
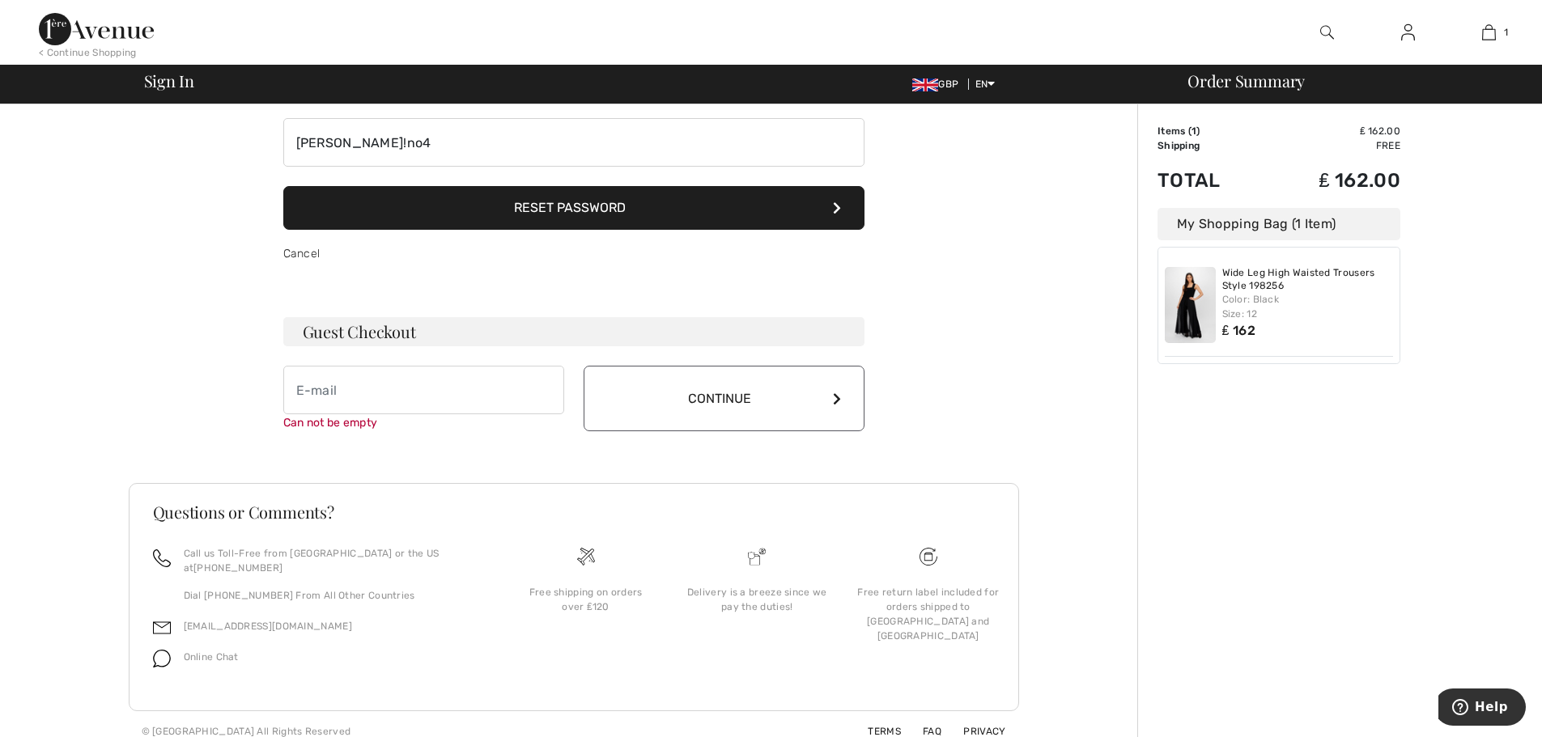
click at [605, 205] on button "Reset Password" at bounding box center [573, 208] width 581 height 44
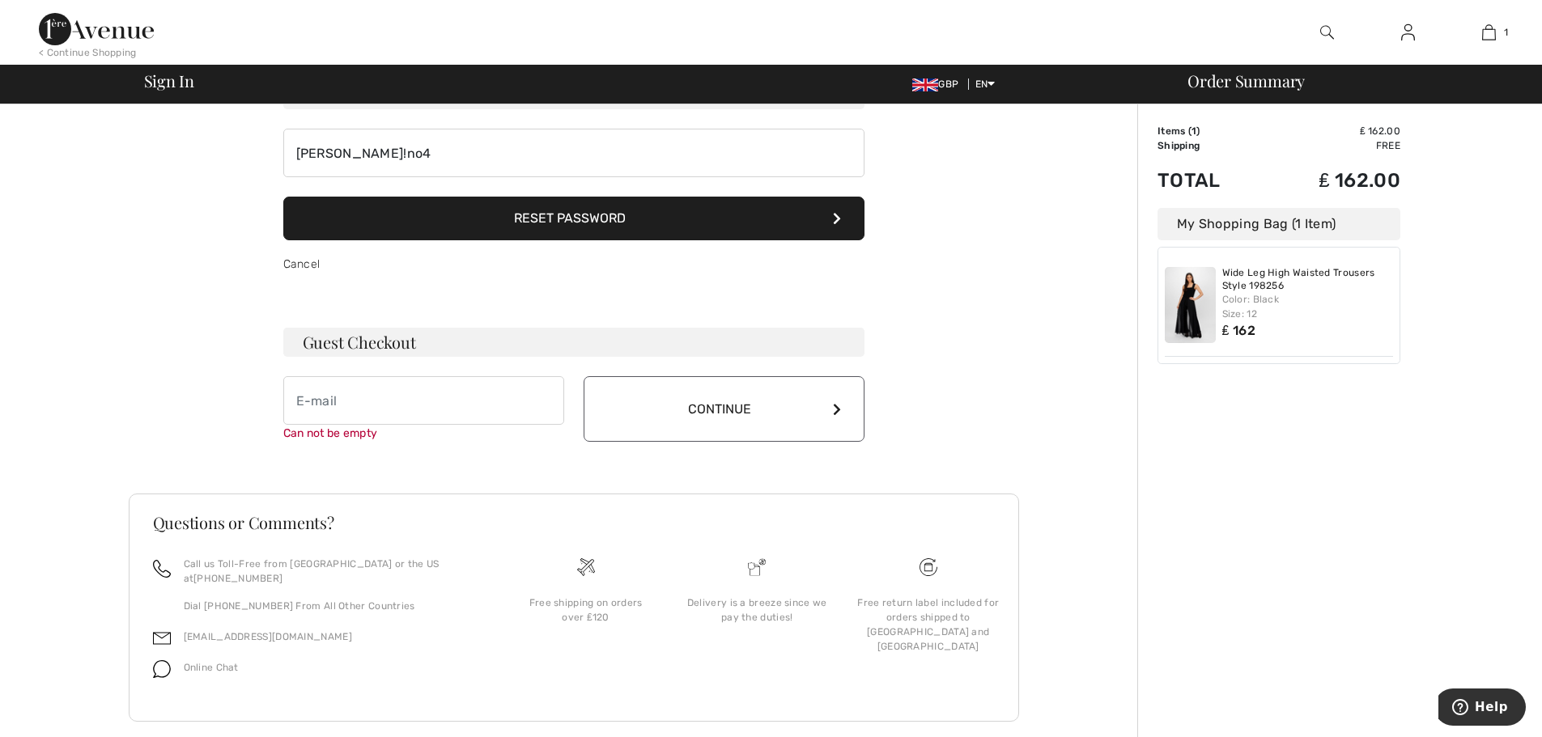
scroll to position [127, 0]
click at [834, 217] on icon at bounding box center [837, 219] width 8 height 13
click at [838, 217] on icon at bounding box center [837, 219] width 8 height 13
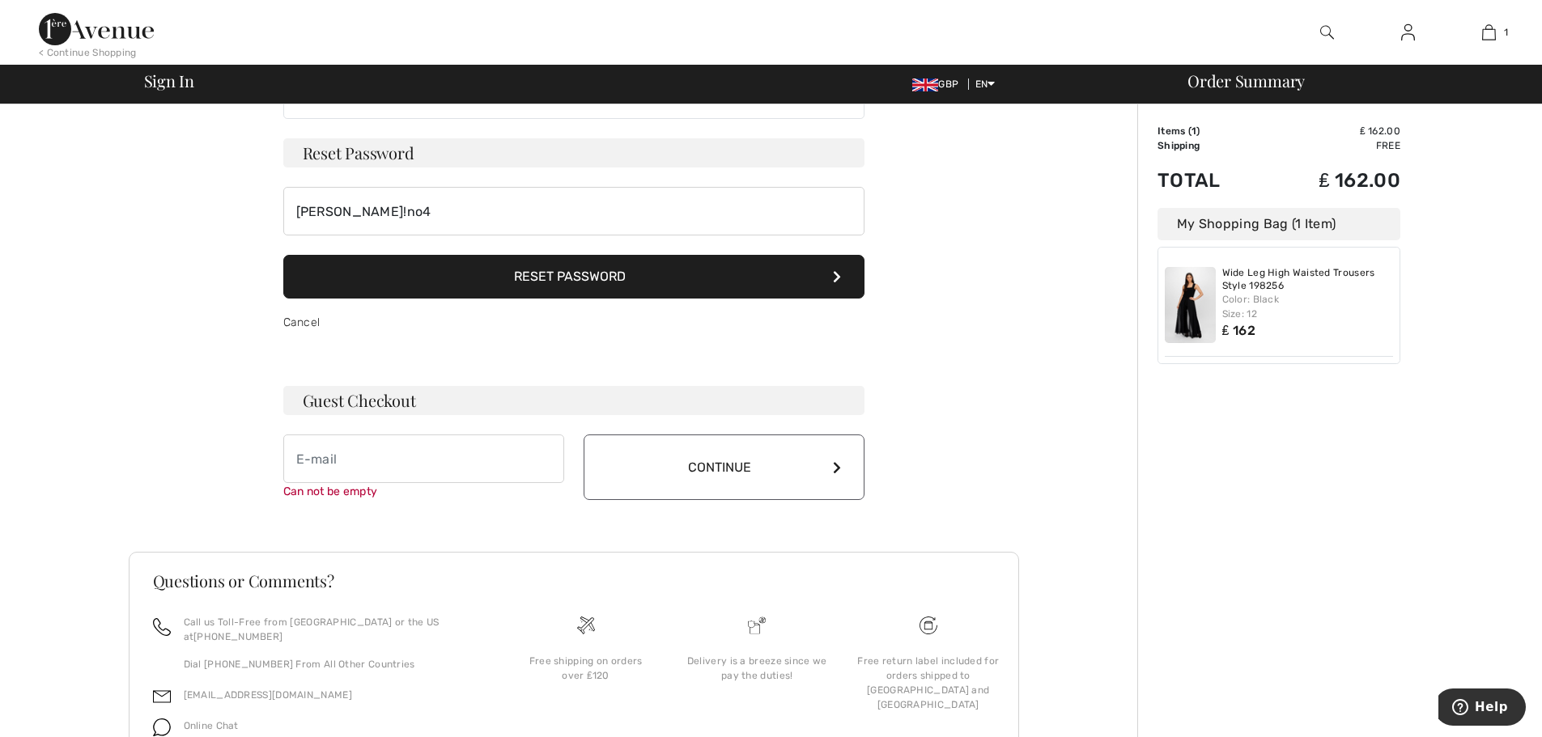
scroll to position [0, 0]
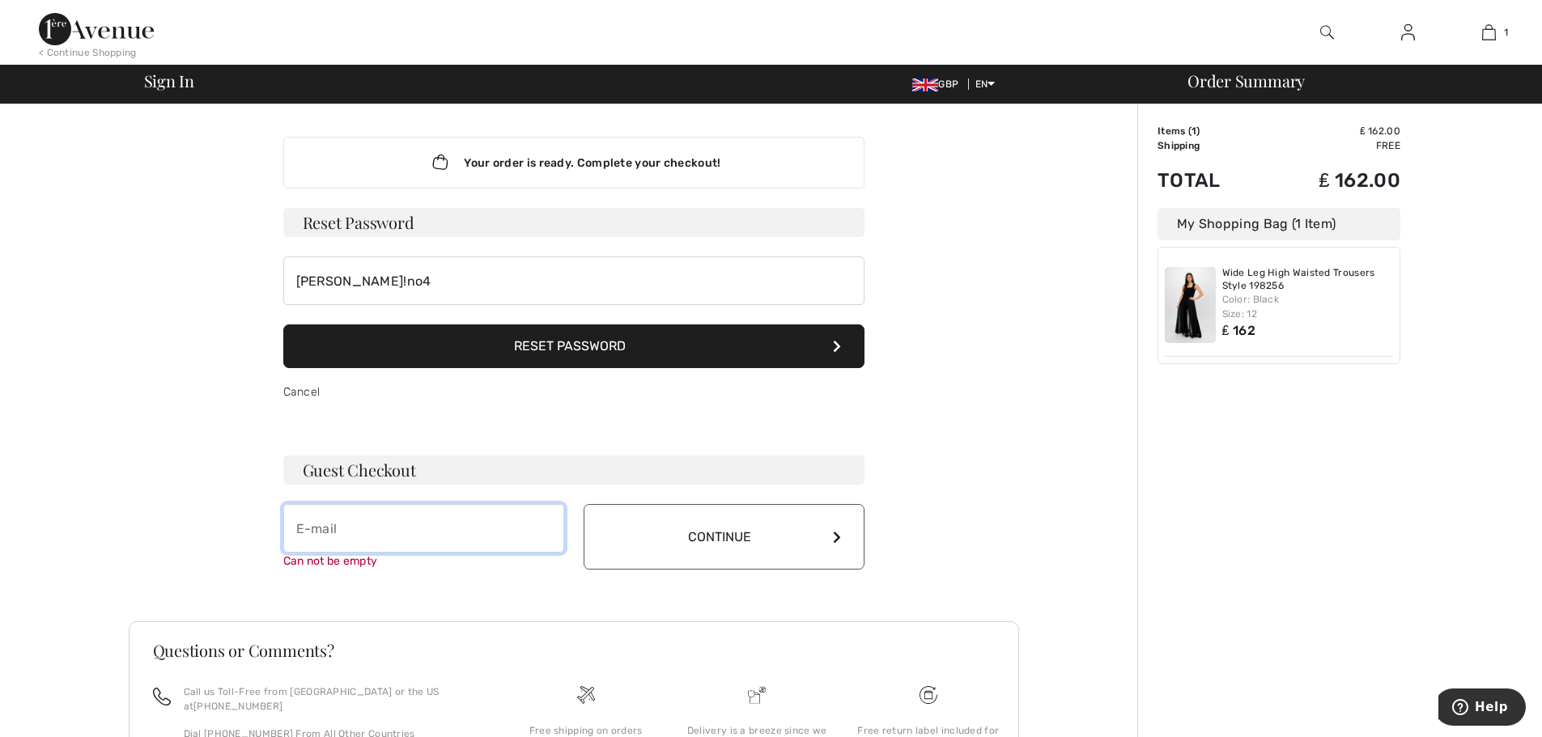
click at [526, 536] on input "email" at bounding box center [423, 528] width 281 height 49
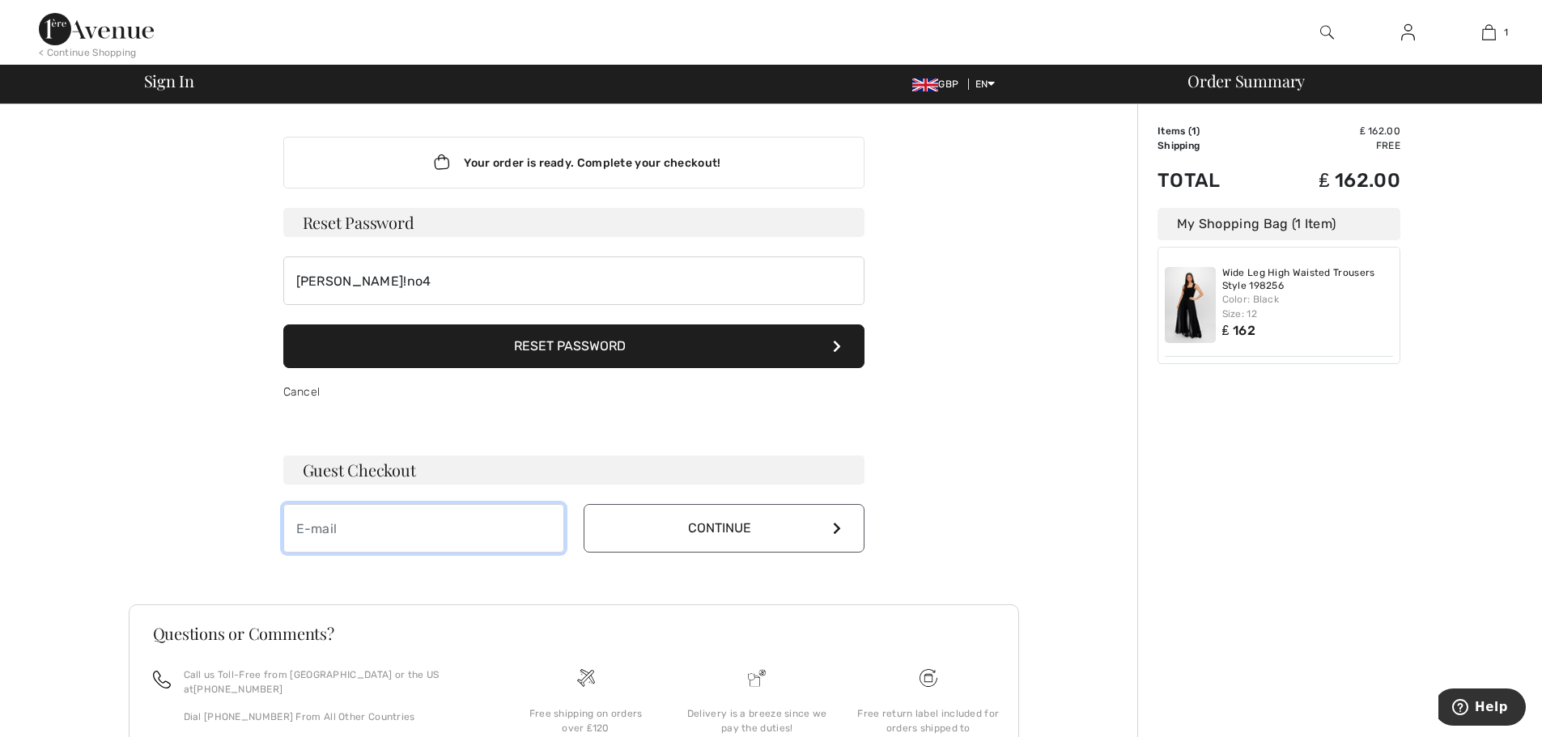
type input "chrissue@talktalk.net"
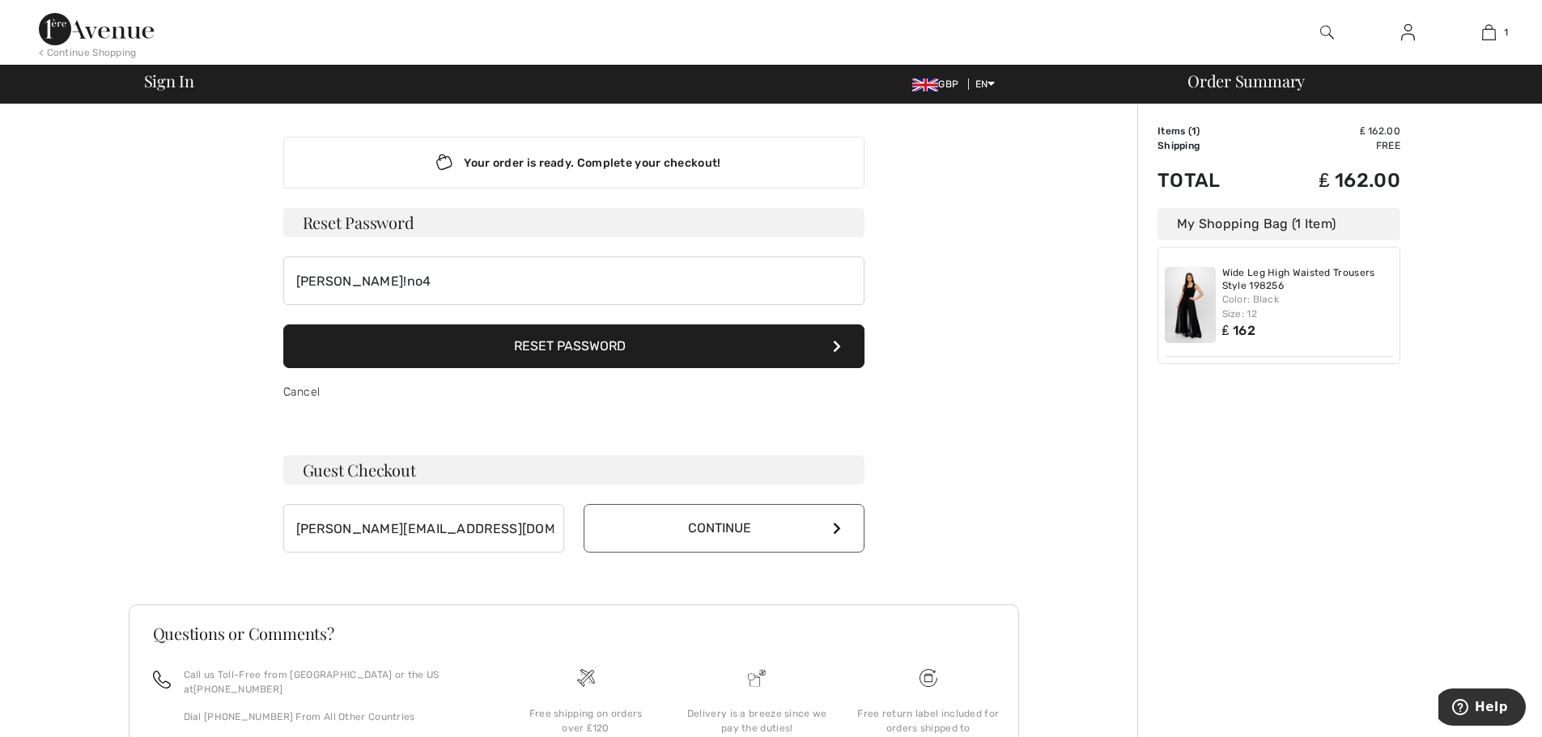
click at [725, 532] on button "Continue" at bounding box center [723, 528] width 281 height 49
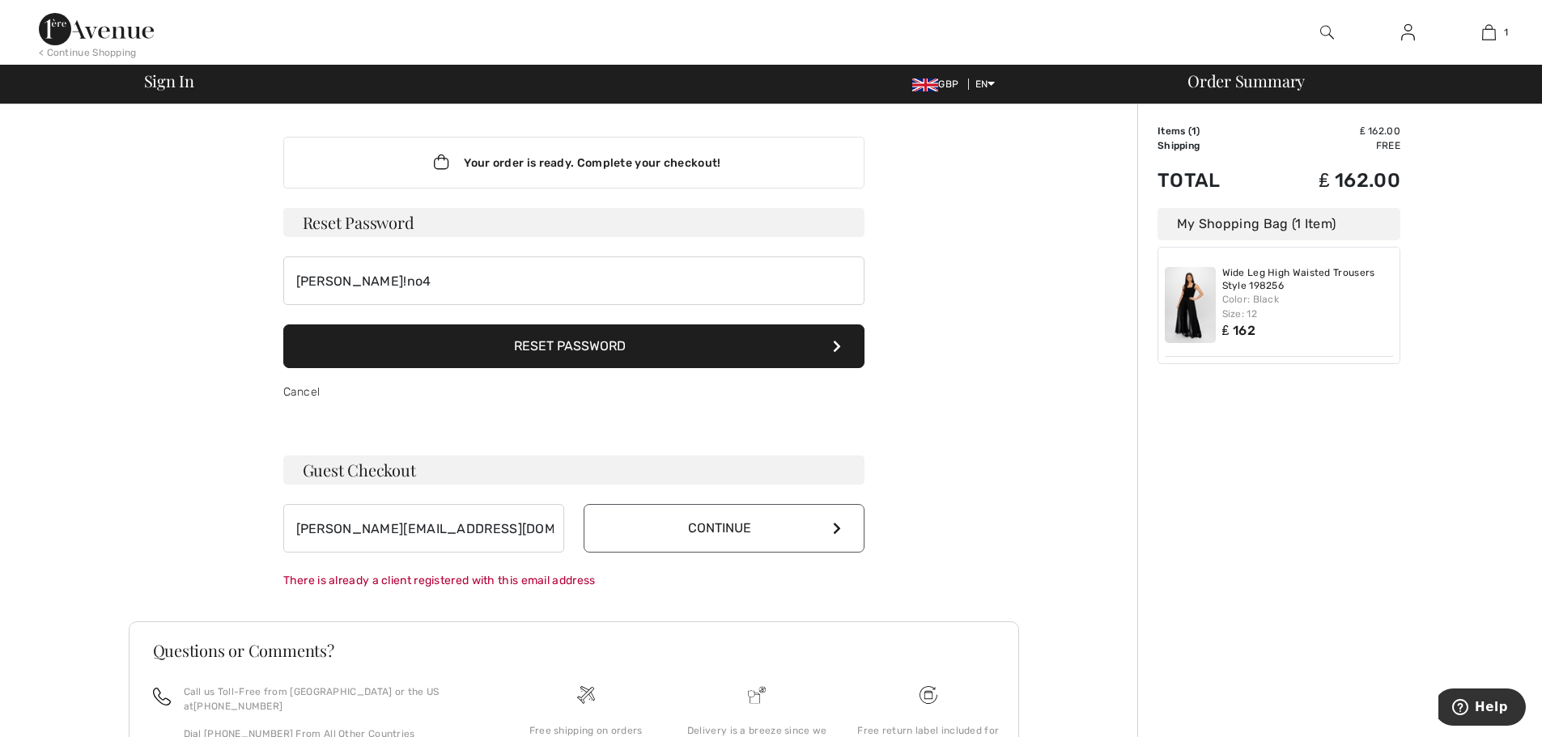
click at [1302, 308] on div "Color: Black Size: 12" at bounding box center [1308, 306] width 172 height 29
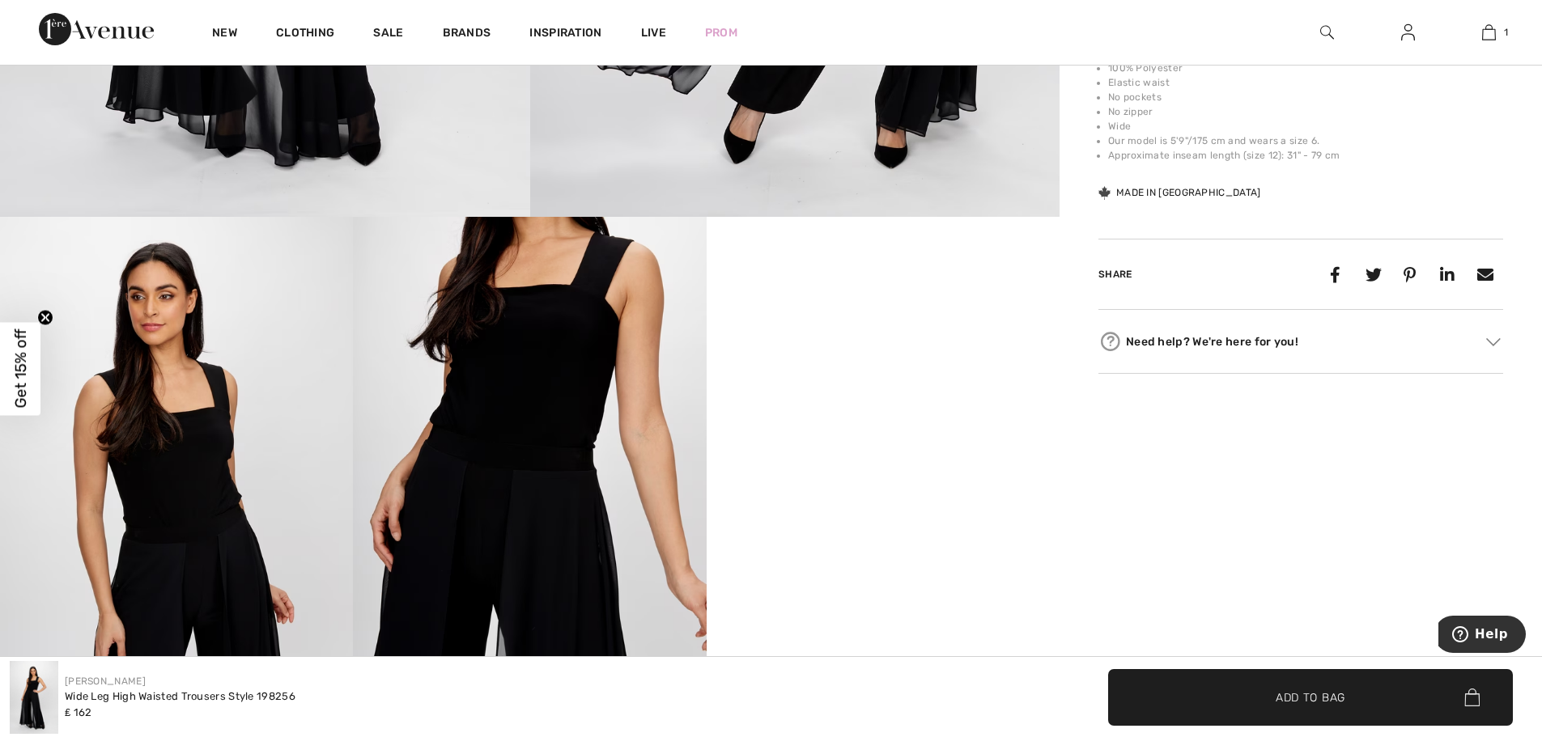
scroll to position [688, 0]
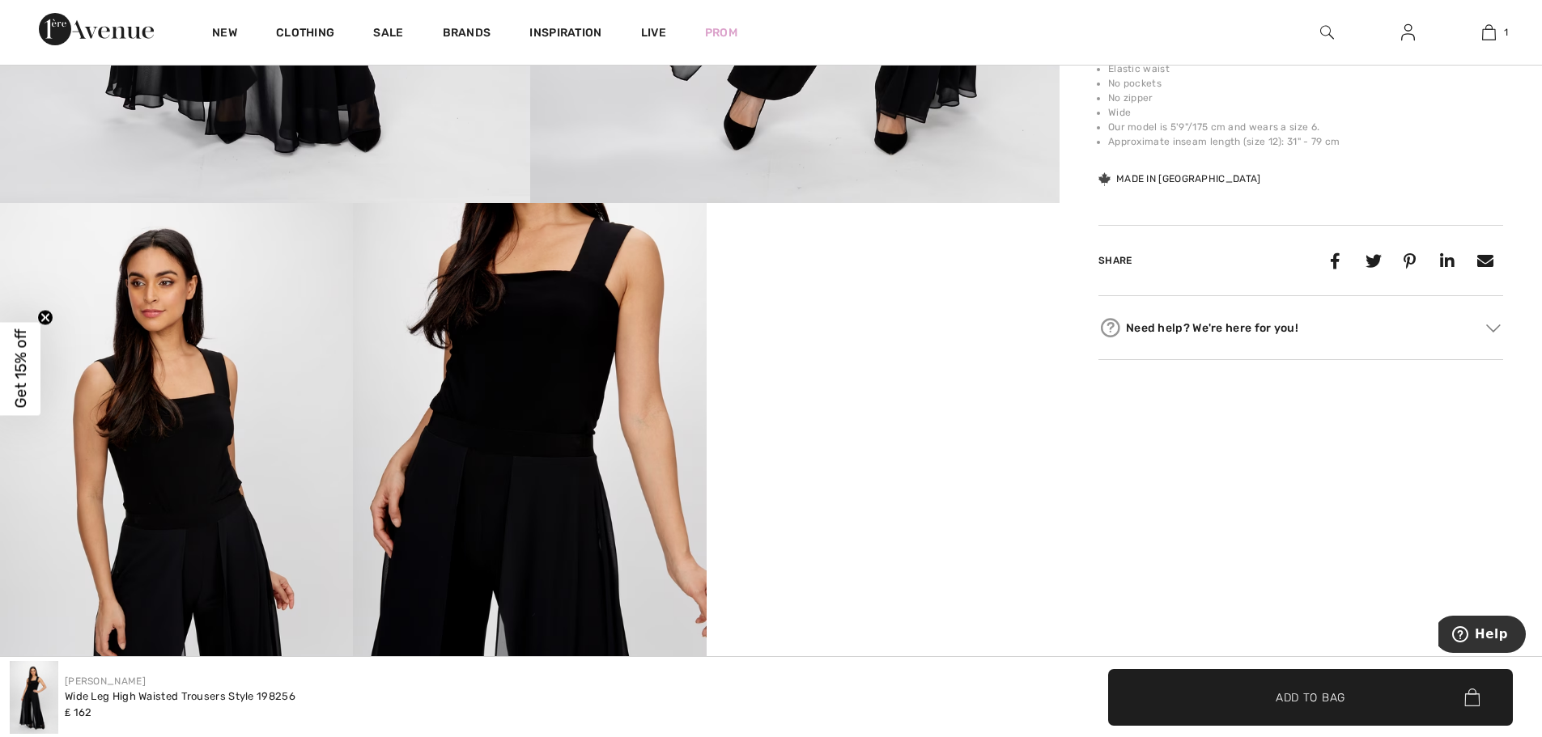
click at [1362, 701] on span "✔ Added to Bag Add to Bag" at bounding box center [1310, 697] width 405 height 57
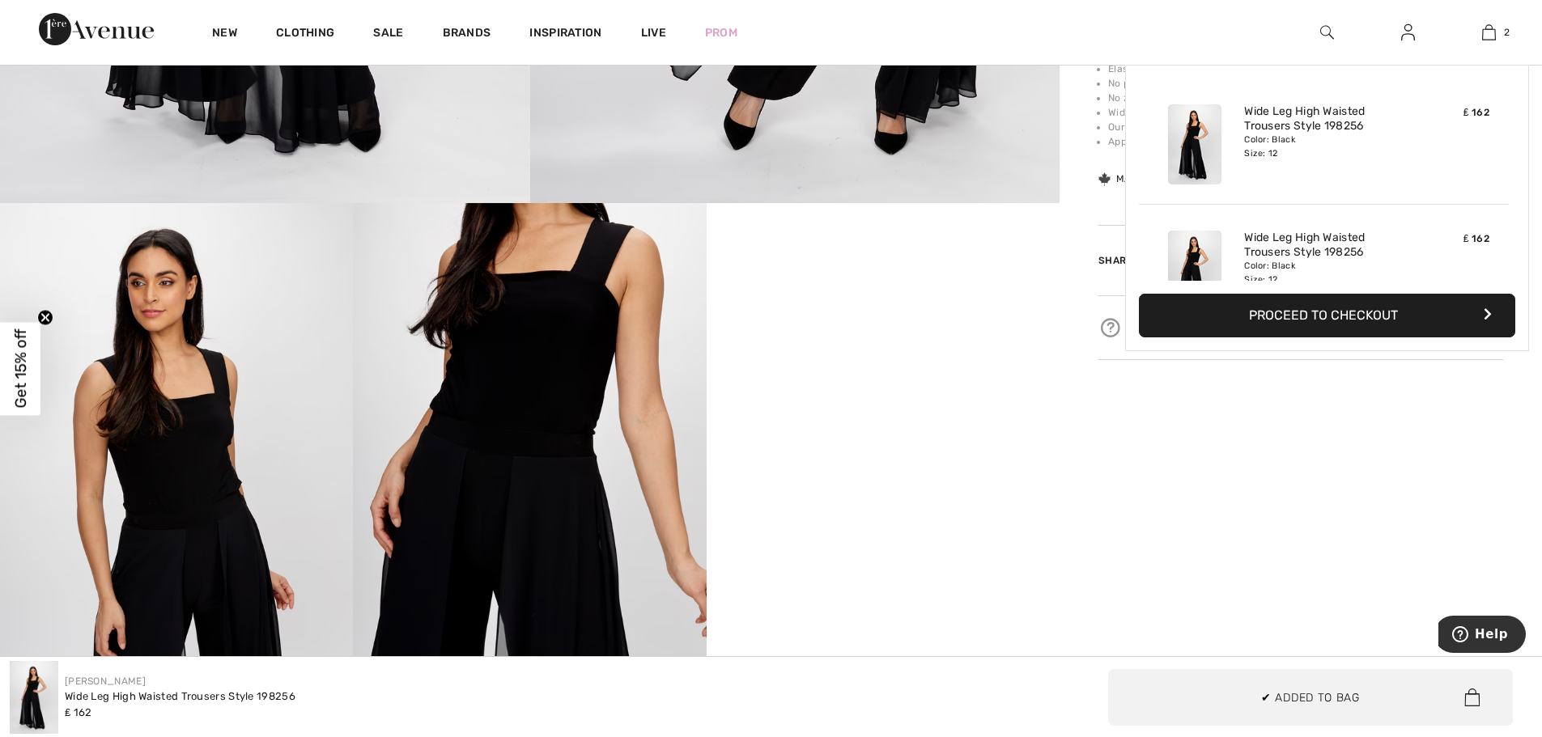
scroll to position [50, 0]
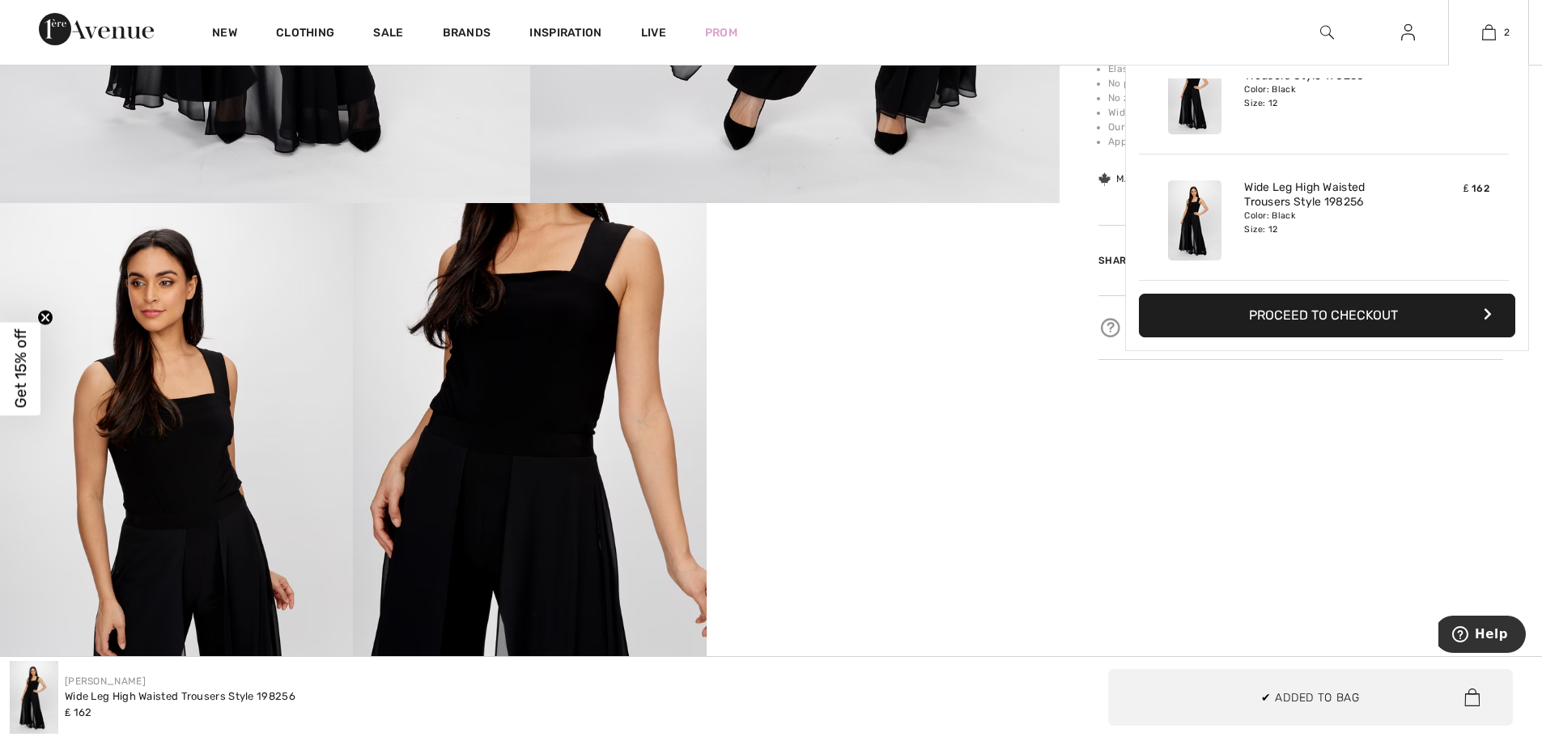
click at [1389, 312] on button "Proceed to Checkout" at bounding box center [1327, 316] width 376 height 44
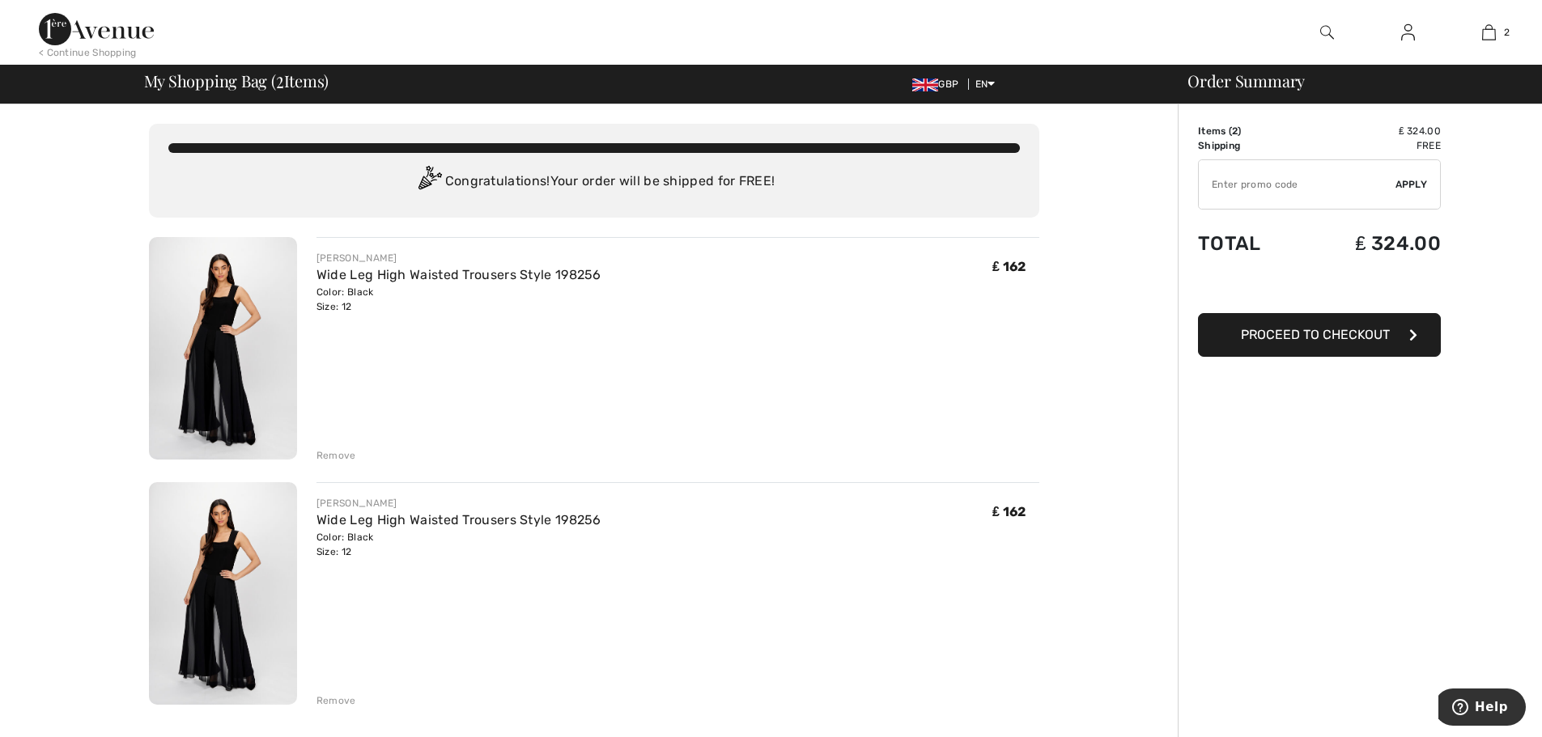
click at [337, 701] on div "Remove" at bounding box center [336, 701] width 40 height 15
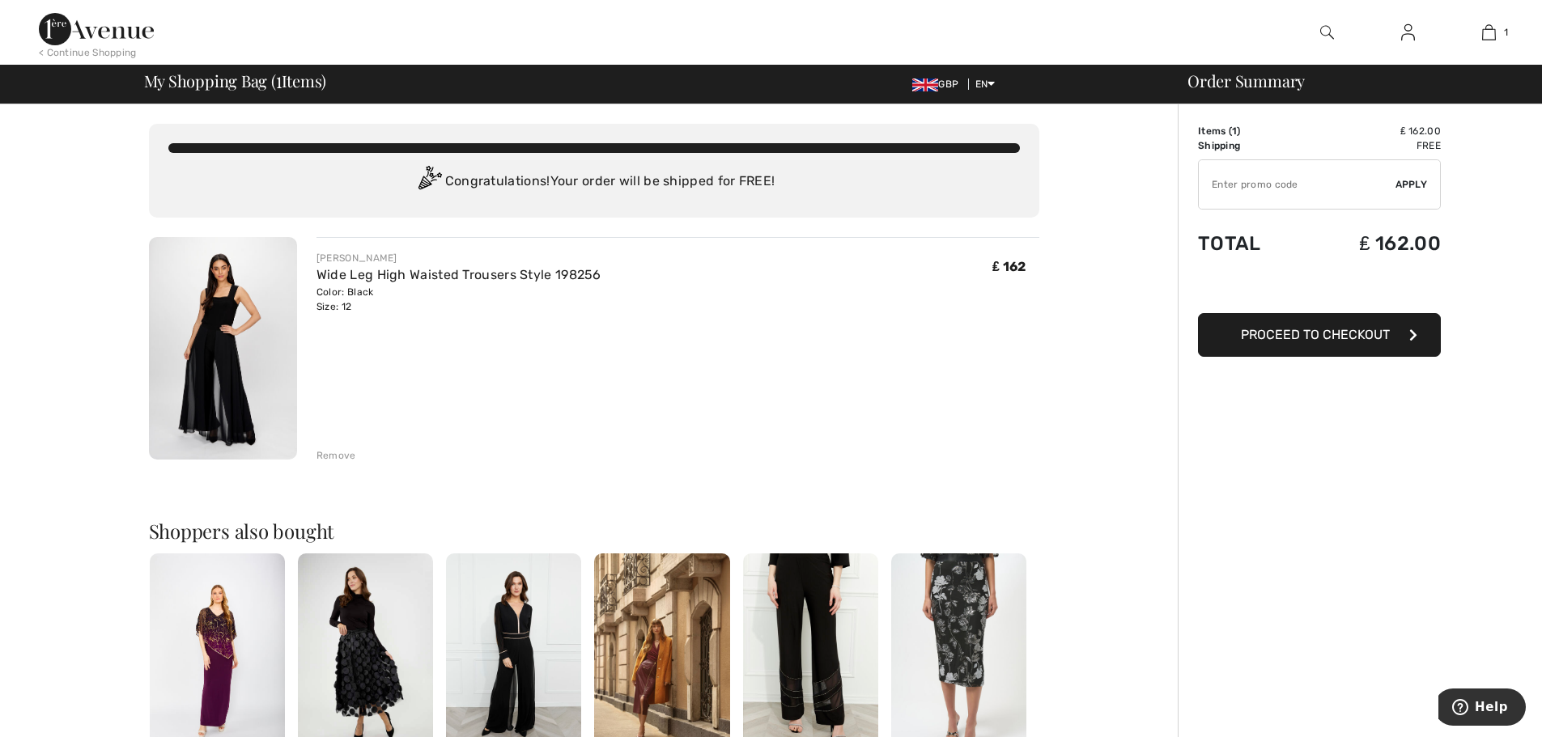
click at [1354, 332] on span "Proceed to Checkout" at bounding box center [1315, 334] width 149 height 15
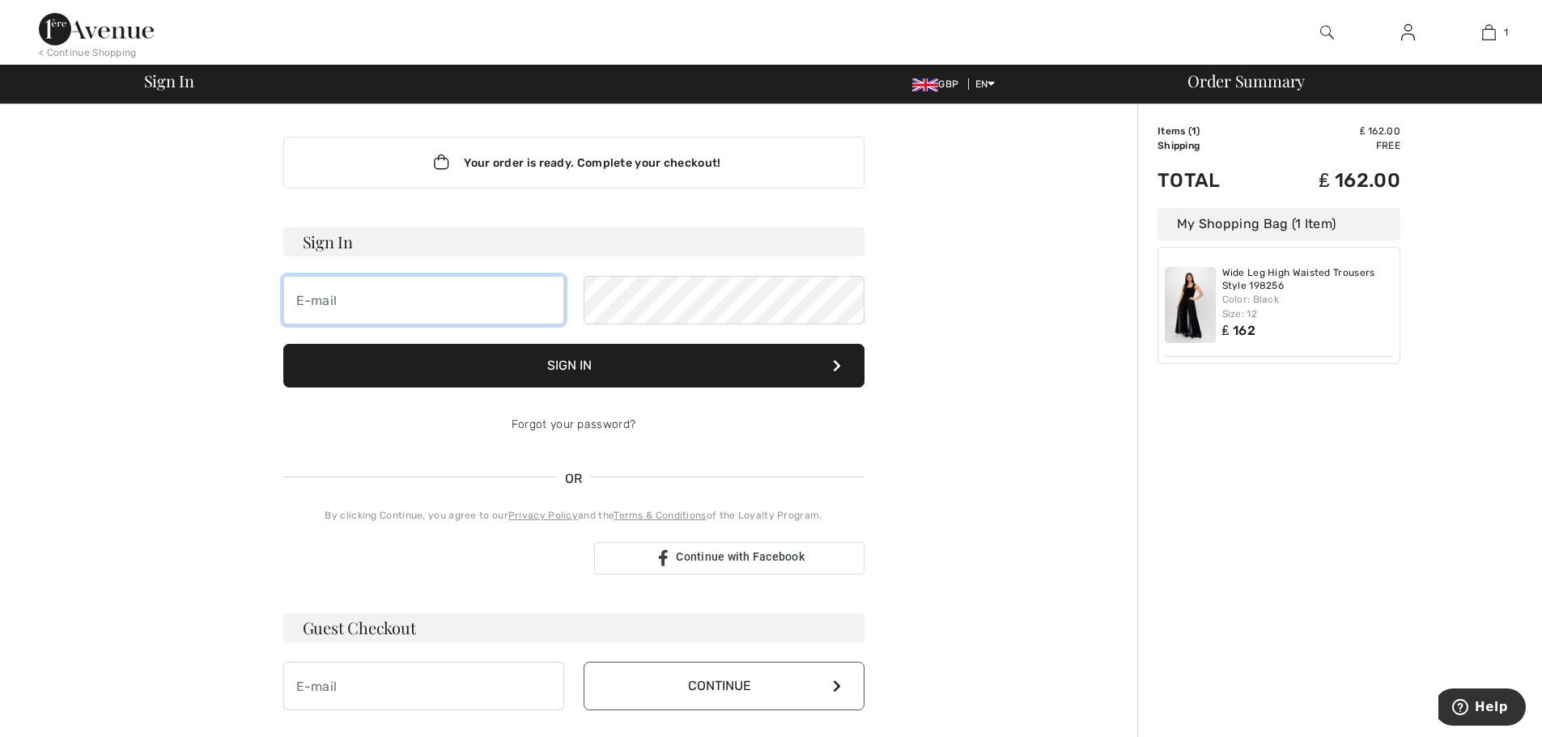
click at [393, 289] on input "email" at bounding box center [423, 300] width 281 height 49
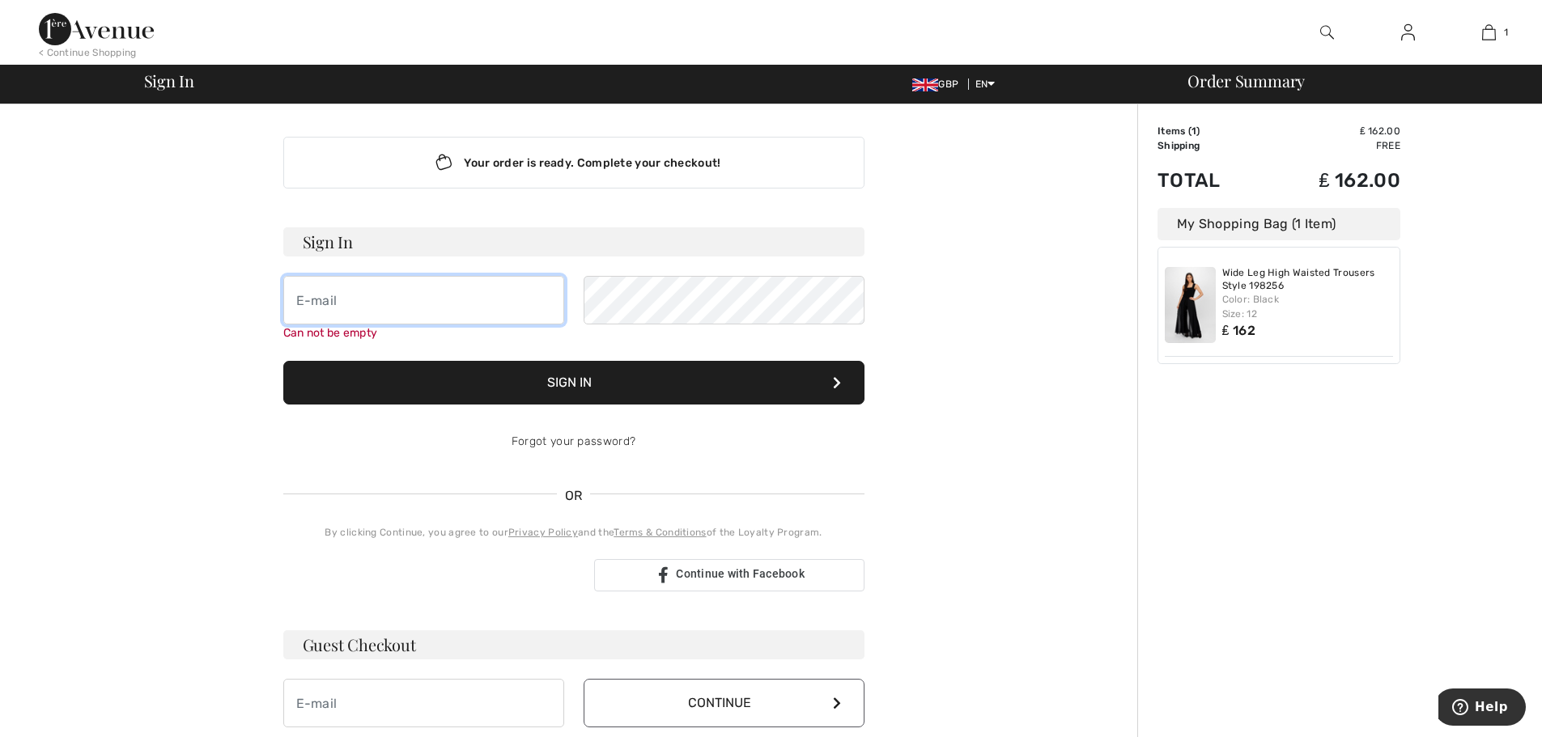
type input "[PERSON_NAME][EMAIL_ADDRESS][DOMAIN_NAME]"
click at [628, 383] on button "Sign In" at bounding box center [573, 383] width 581 height 44
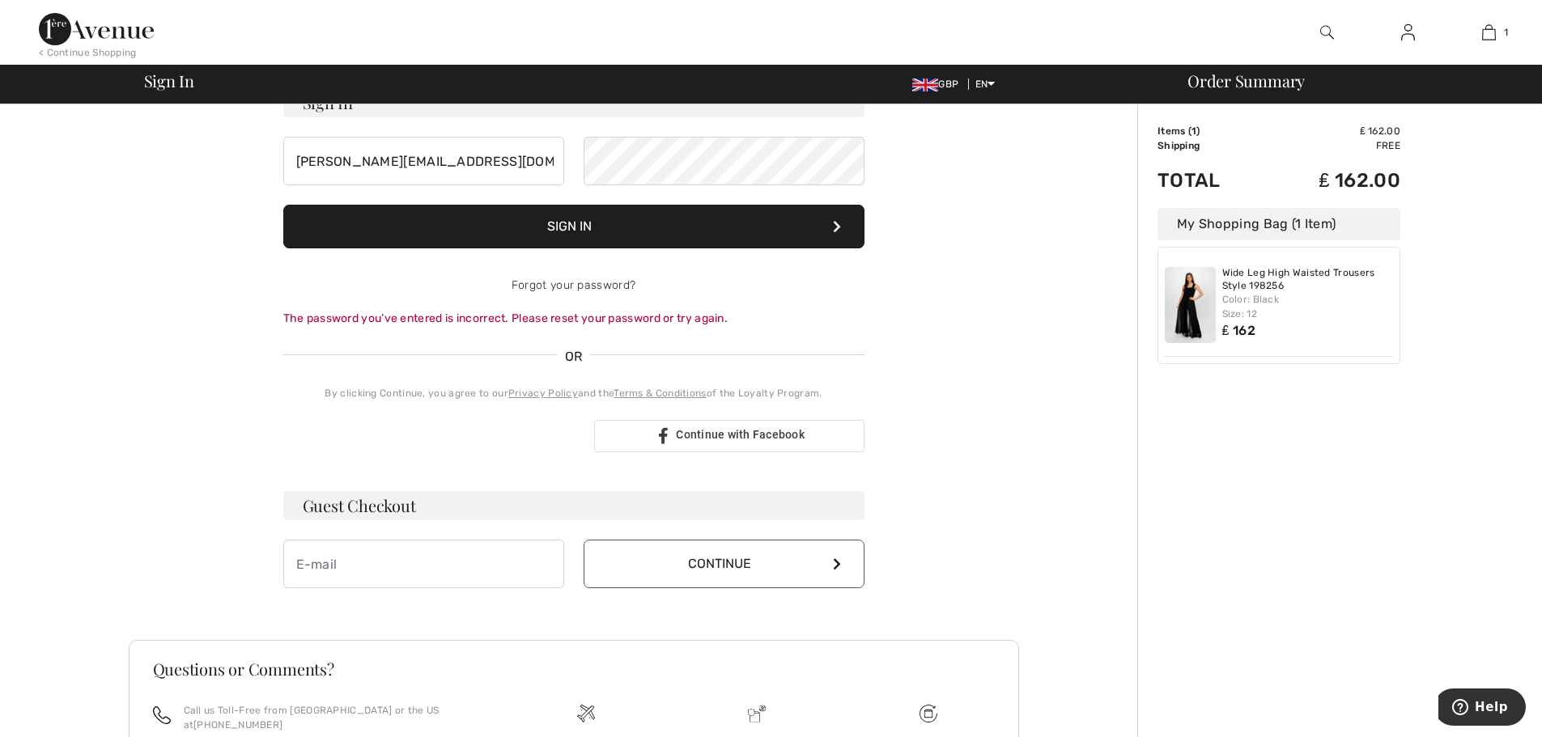
scroll to position [142, 0]
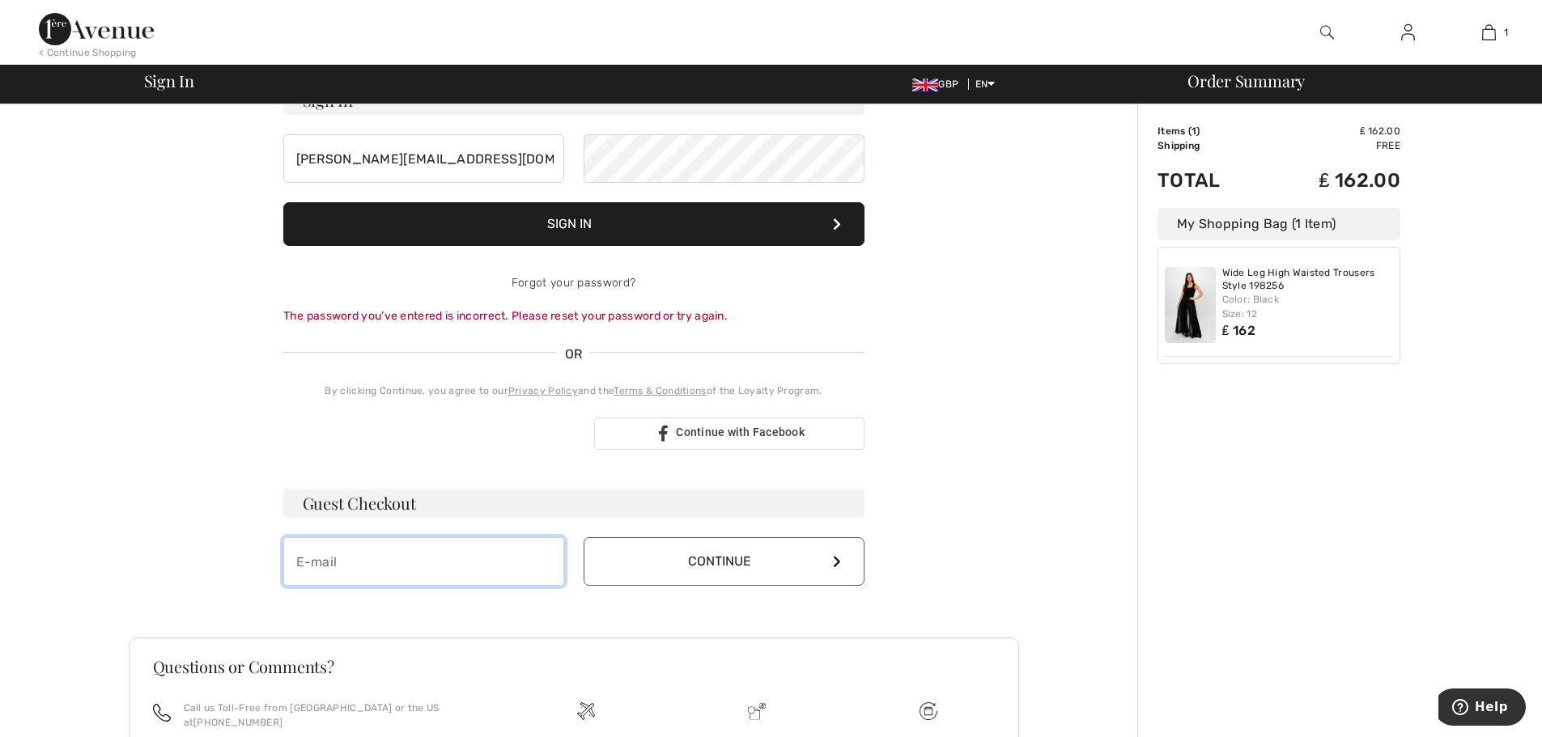
click at [473, 562] on input "email" at bounding box center [423, 561] width 281 height 49
type input "[PERSON_NAME][EMAIL_ADDRESS][DOMAIN_NAME]"
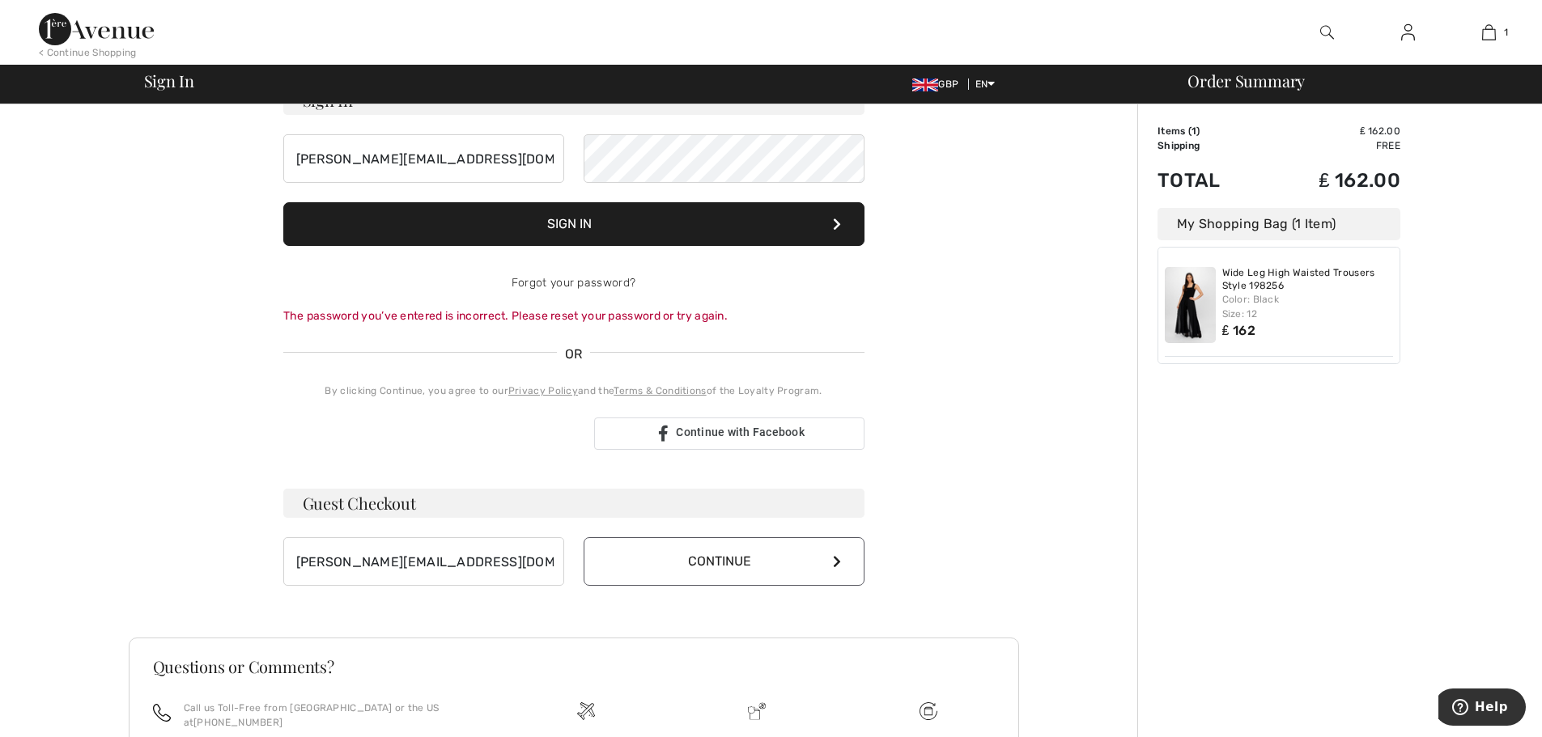
click at [717, 553] on button "Continue" at bounding box center [723, 561] width 281 height 49
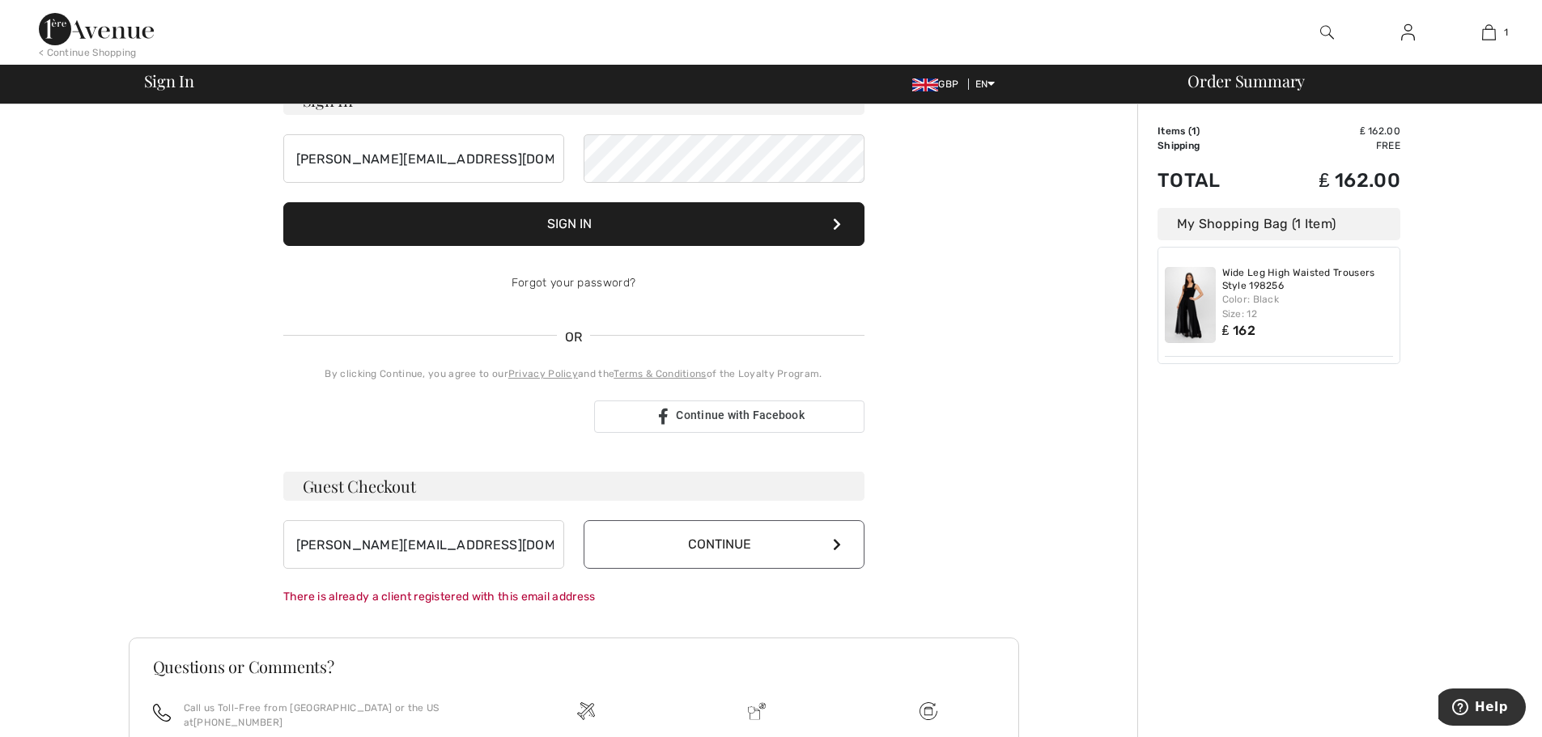
click at [832, 537] on button "Continue" at bounding box center [723, 544] width 281 height 49
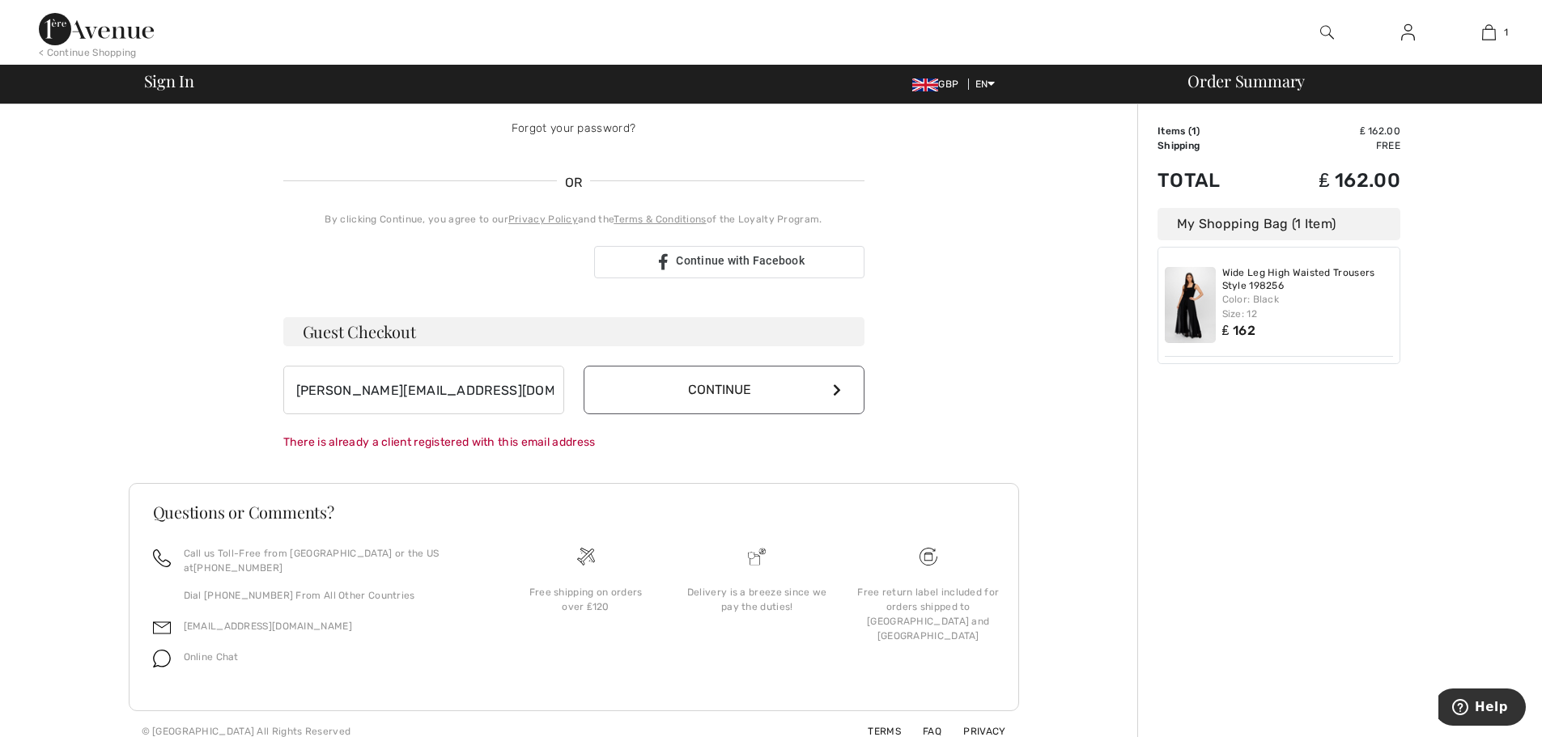
scroll to position [0, 0]
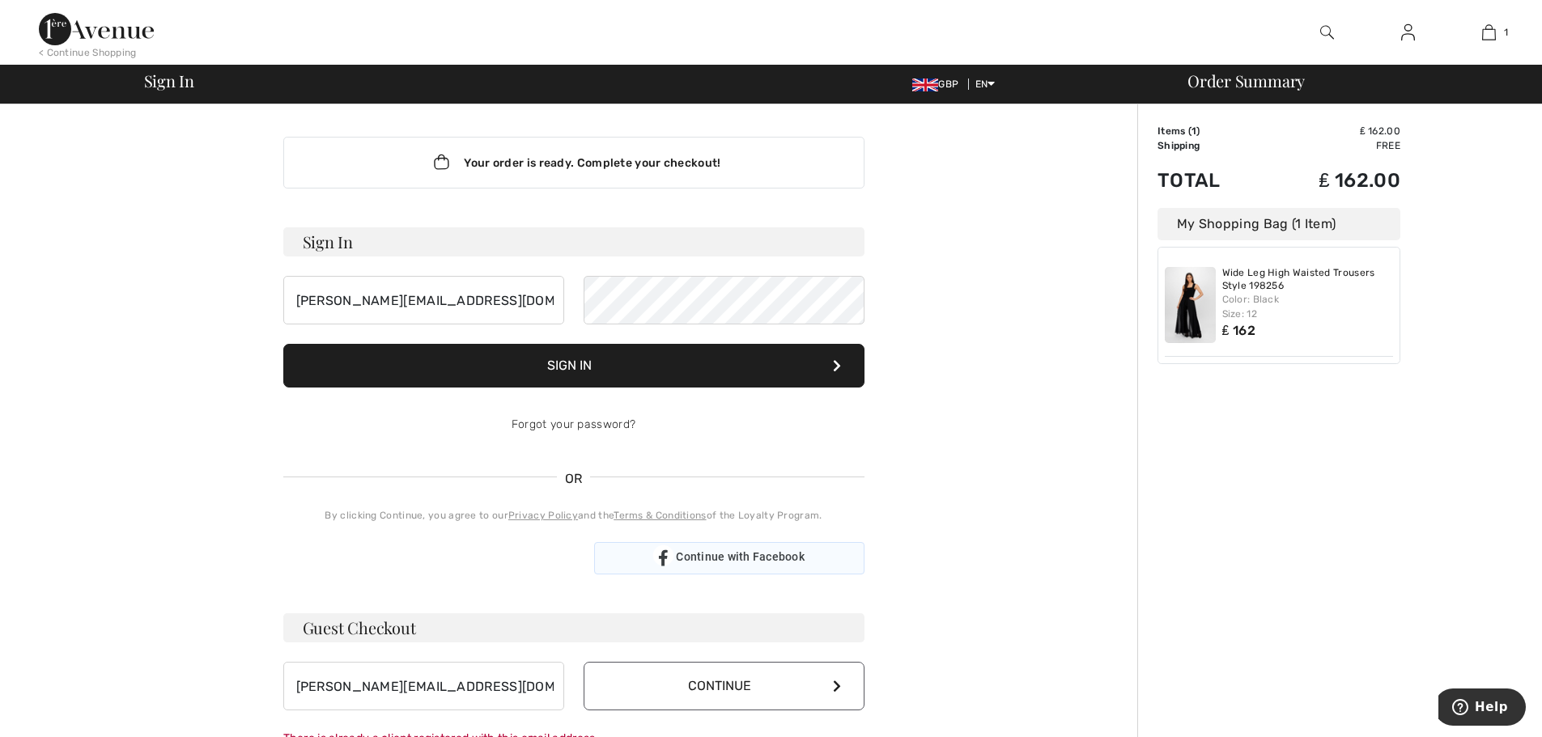
click at [736, 558] on span "Continue with Facebook" at bounding box center [740, 556] width 129 height 13
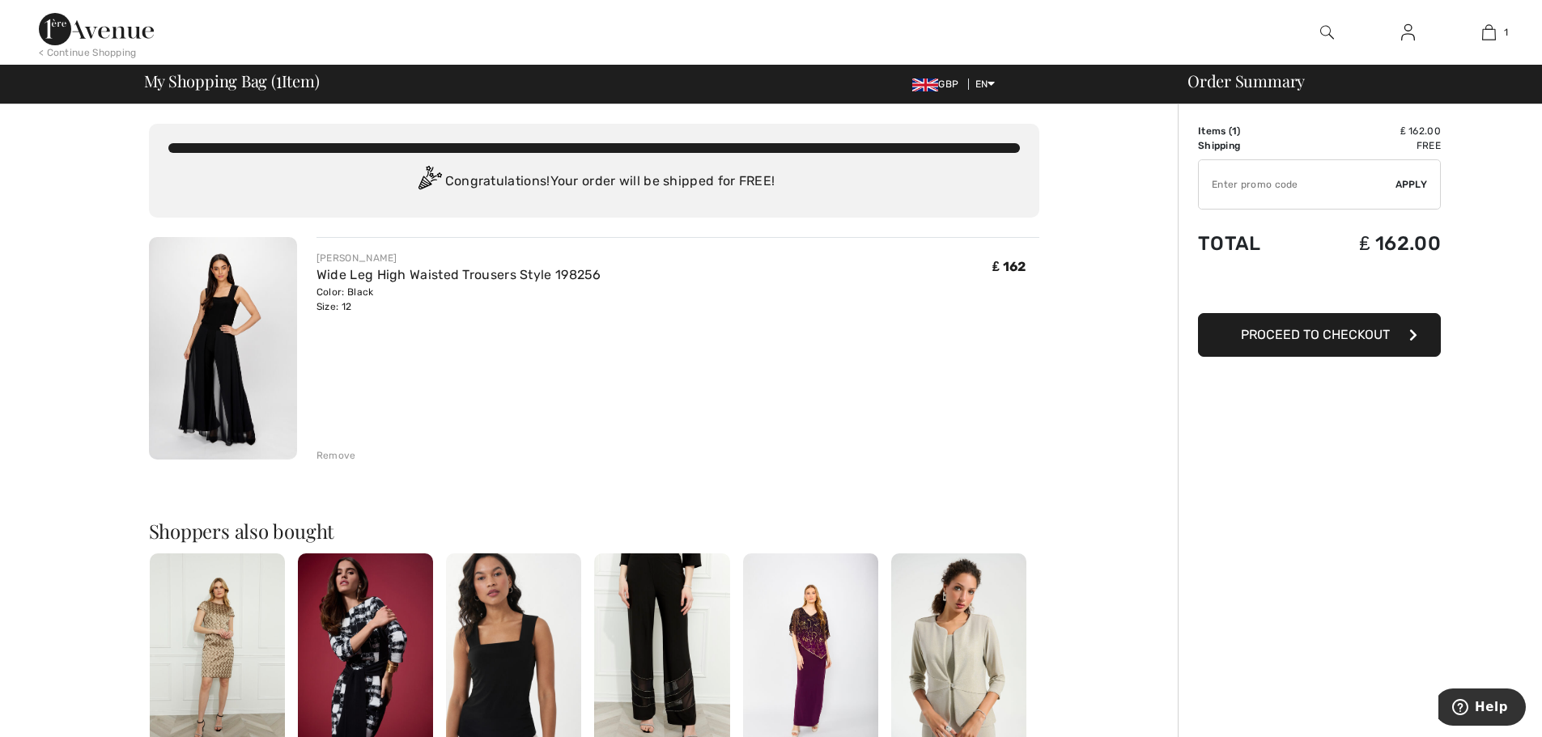
click at [1414, 337] on icon "button" at bounding box center [1413, 335] width 8 height 13
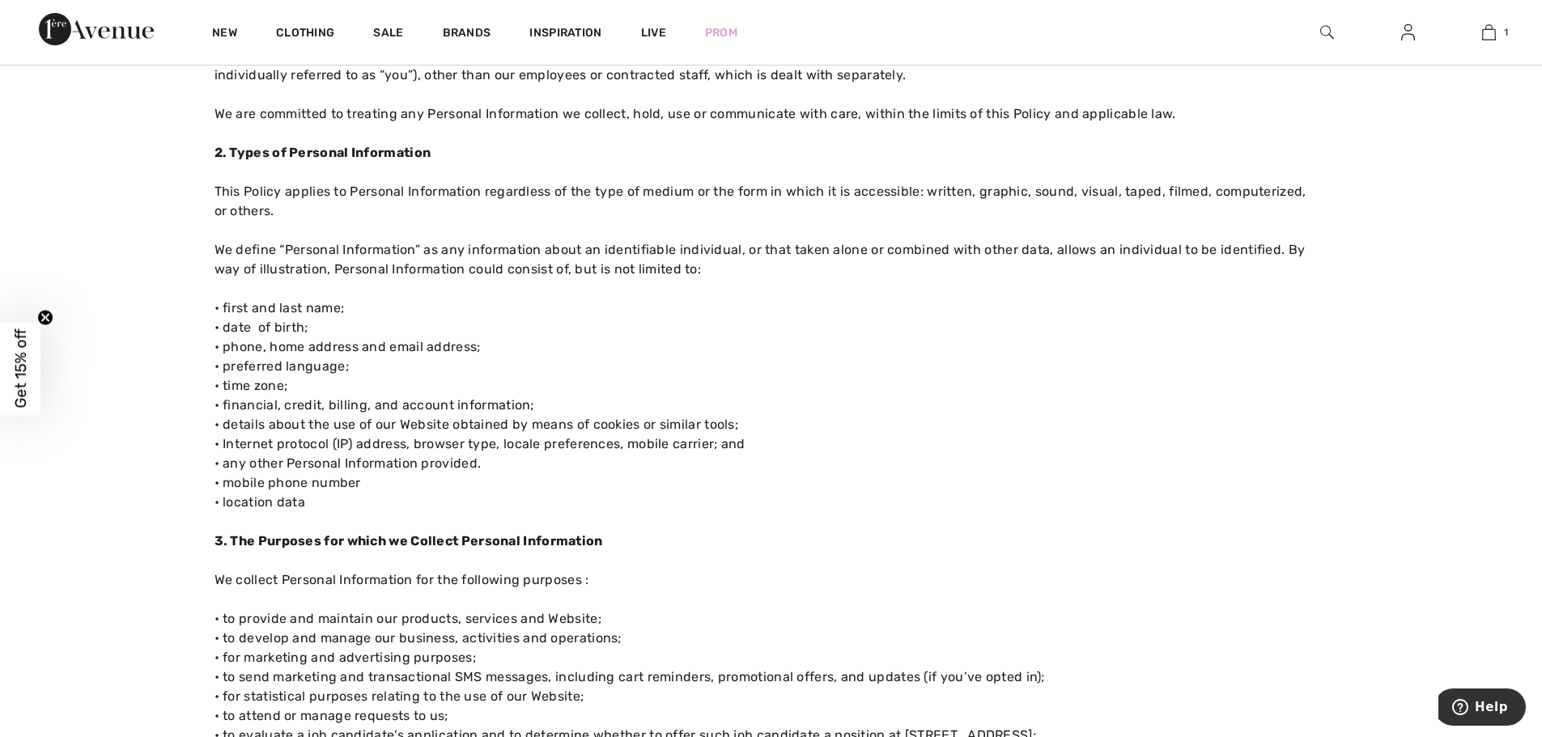
scroll to position [303, 0]
